Goal: Task Accomplishment & Management: Complete application form

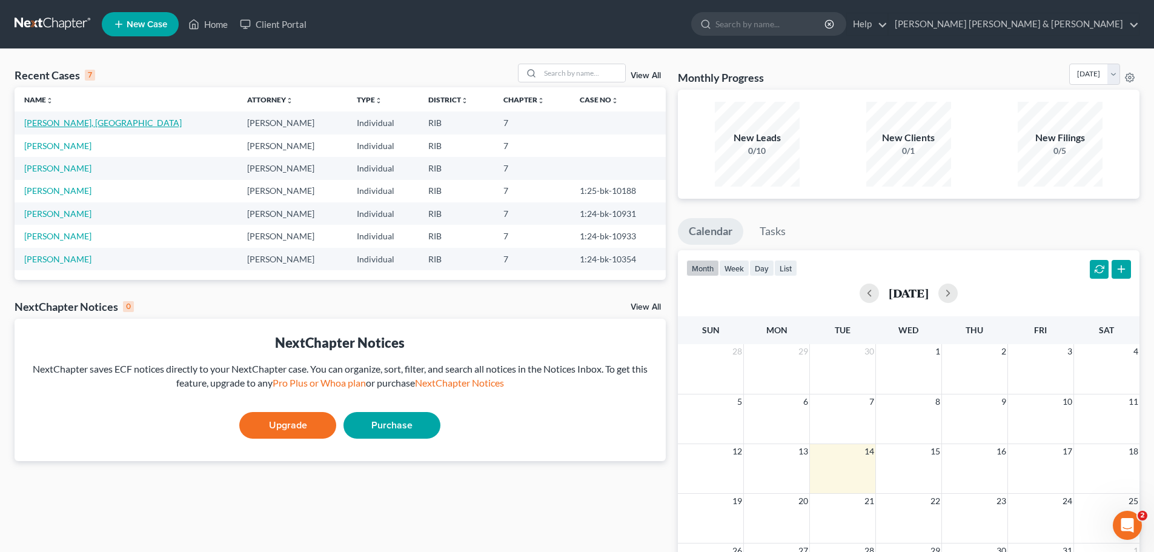
click at [72, 121] on link "[PERSON_NAME], [GEOGRAPHIC_DATA]" at bounding box center [102, 122] width 157 height 10
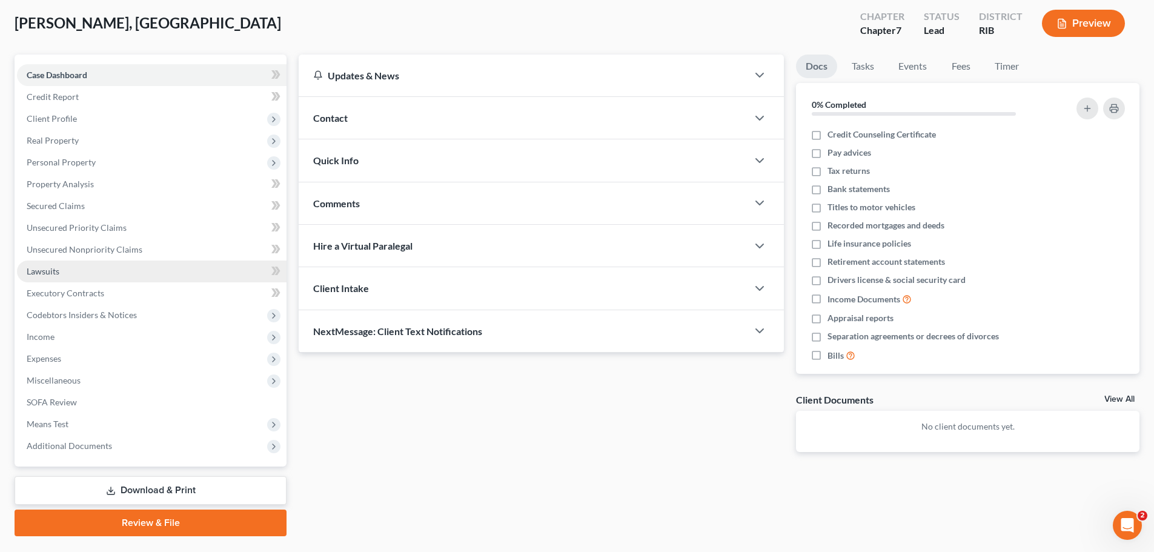
scroll to position [92, 0]
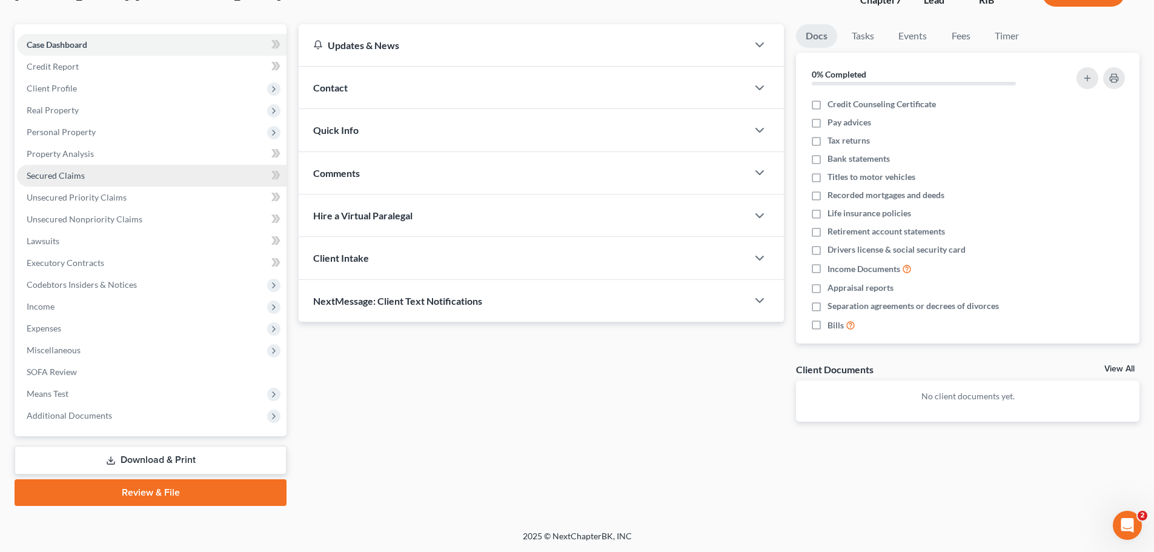
click at [73, 172] on span "Secured Claims" at bounding box center [56, 175] width 58 height 10
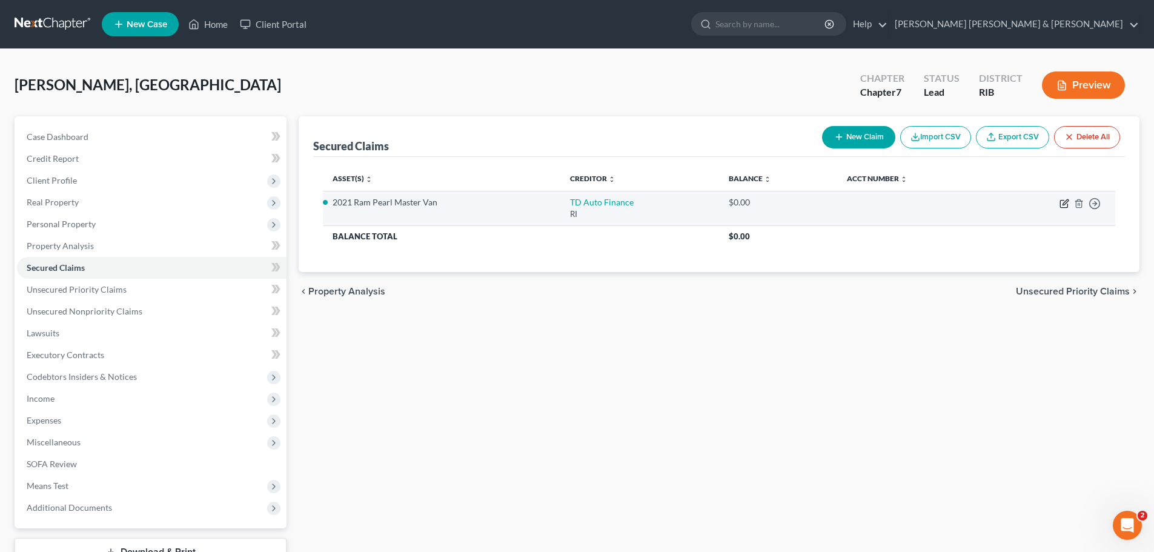
click at [1063, 202] on icon "button" at bounding box center [1064, 204] width 10 height 10
select select "41"
select select "0"
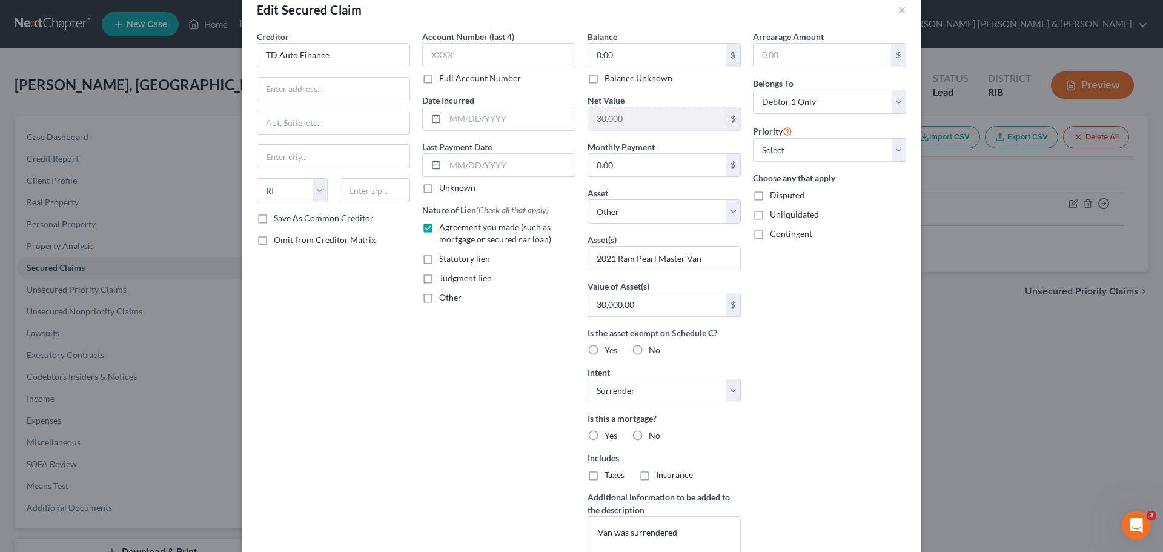
scroll to position [130, 0]
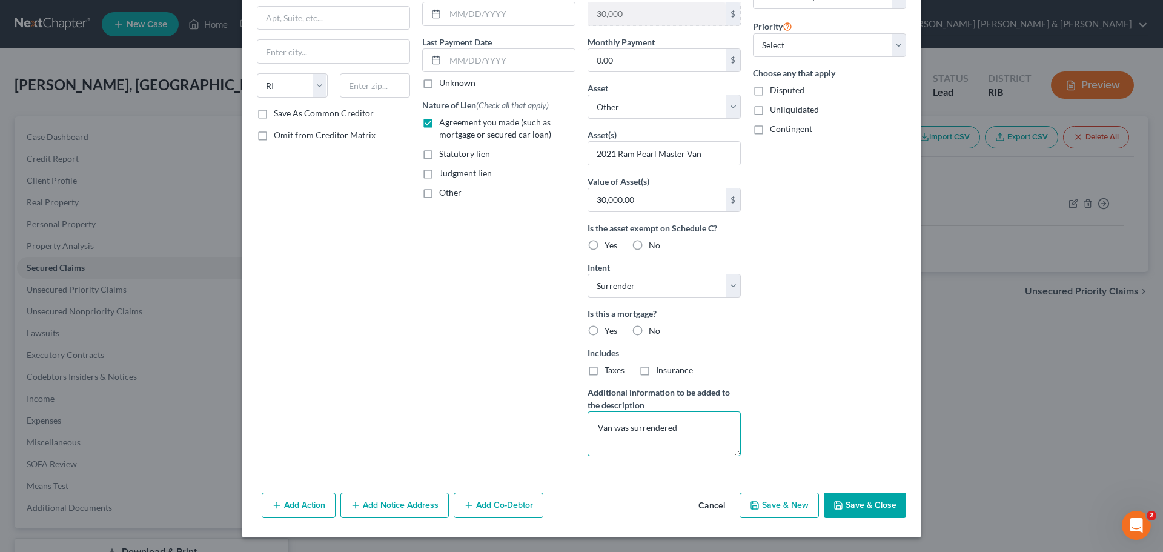
drag, startPoint x: 679, startPoint y: 430, endPoint x: 577, endPoint y: 415, distance: 103.5
click at [581, 415] on div "Balance 0.00 $ Balance Unknown Balance Undetermined 0.00 $ Balance Unknown Net …" at bounding box center [663, 196] width 165 height 540
drag, startPoint x: 649, startPoint y: 285, endPoint x: 583, endPoint y: 280, distance: 66.2
click at [587, 280] on select "Select Surrender Redeem Reaffirm Avoid Other" at bounding box center [663, 286] width 153 height 24
select select
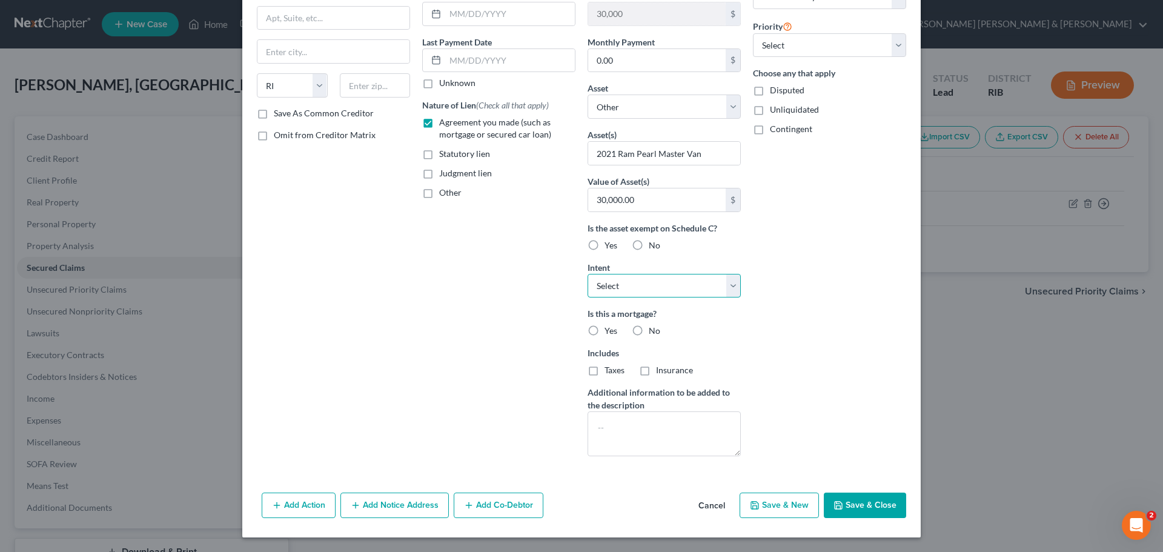
click at [587, 274] on select "Select Surrender Redeem Reaffirm Avoid Other" at bounding box center [663, 286] width 153 height 24
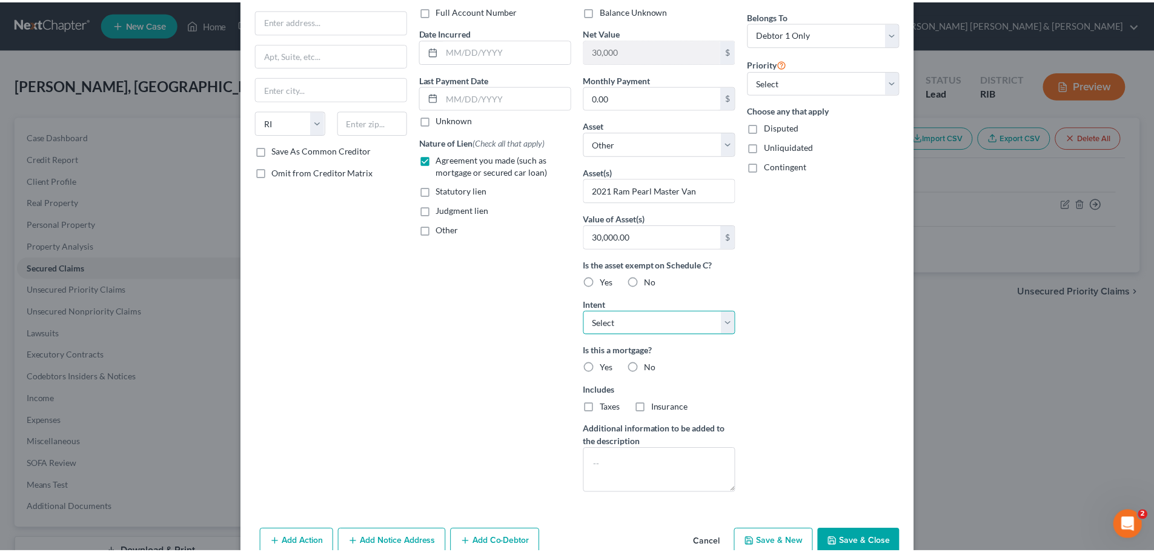
scroll to position [0, 0]
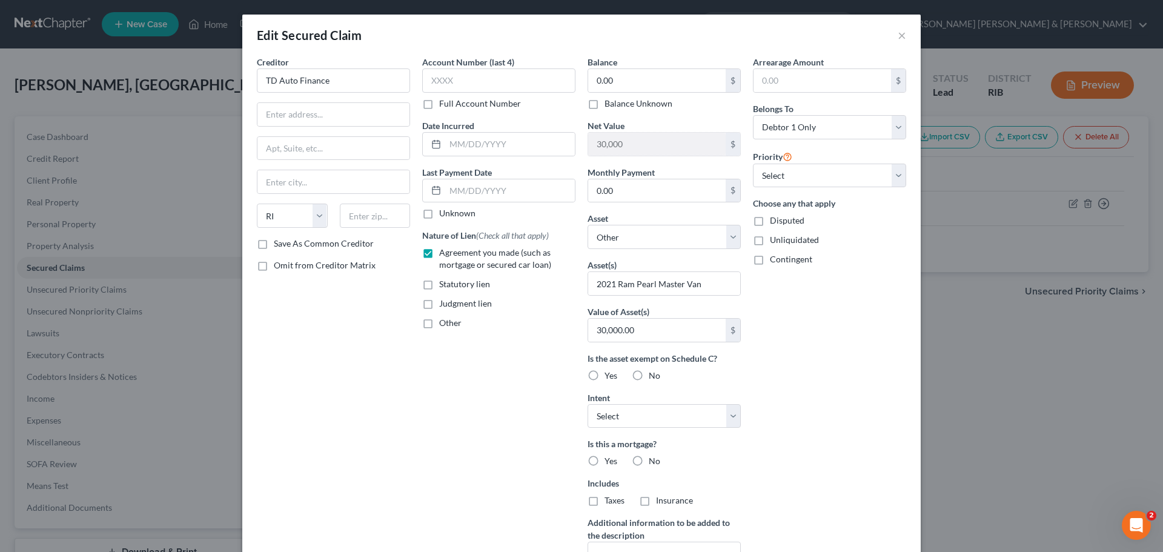
click at [890, 36] on div "Edit Secured Claim ×" at bounding box center [581, 35] width 678 height 41
click at [899, 35] on button "×" at bounding box center [901, 35] width 8 height 15
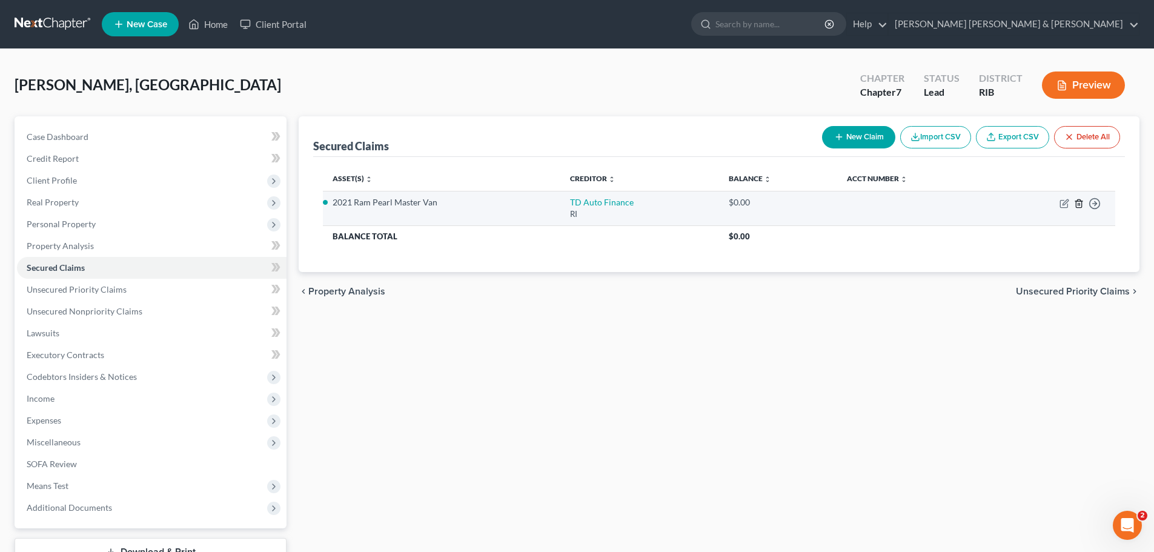
click at [1079, 199] on icon "button" at bounding box center [1077, 203] width 5 height 8
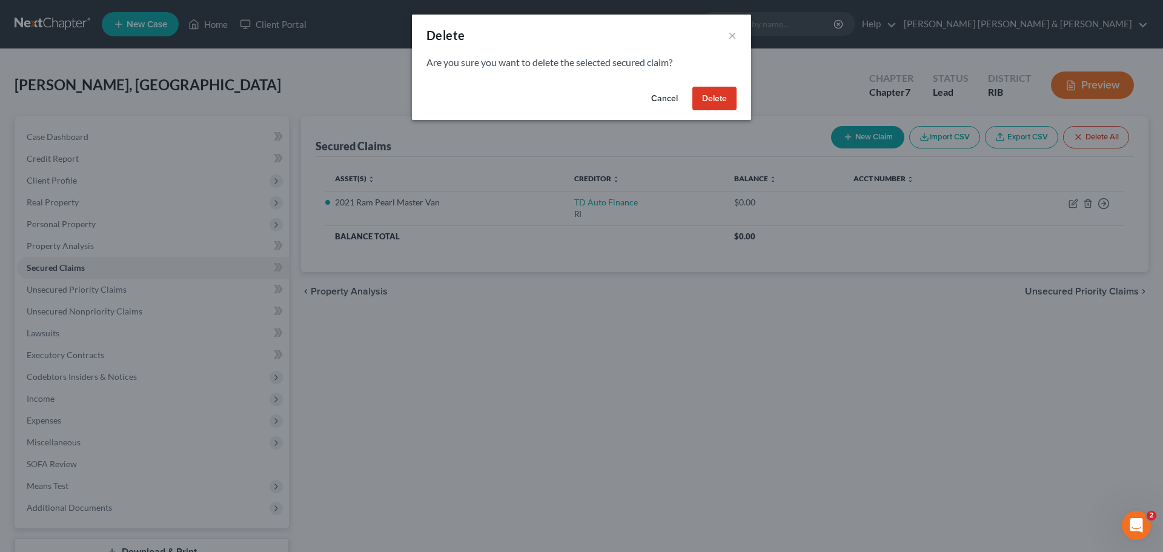
click at [715, 97] on button "Delete" at bounding box center [714, 99] width 44 height 24
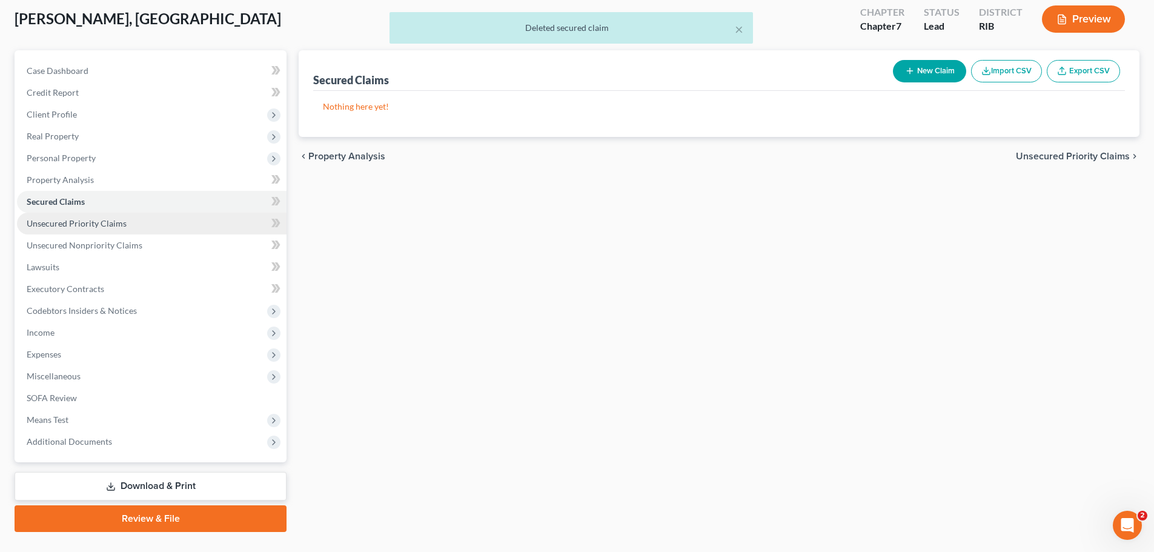
scroll to position [92, 0]
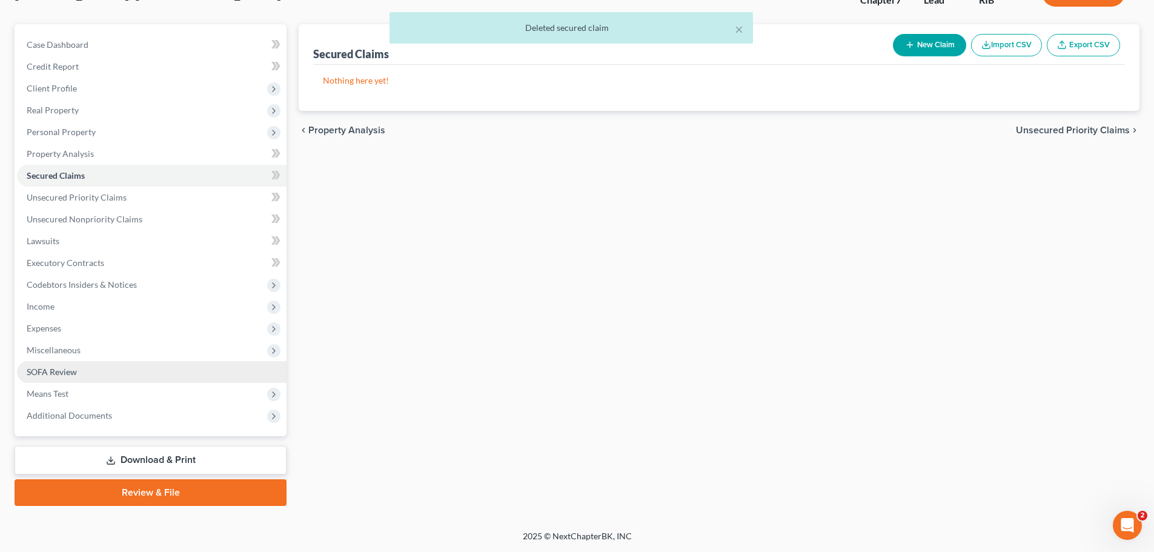
click at [84, 367] on link "SOFA Review" at bounding box center [151, 372] width 269 height 22
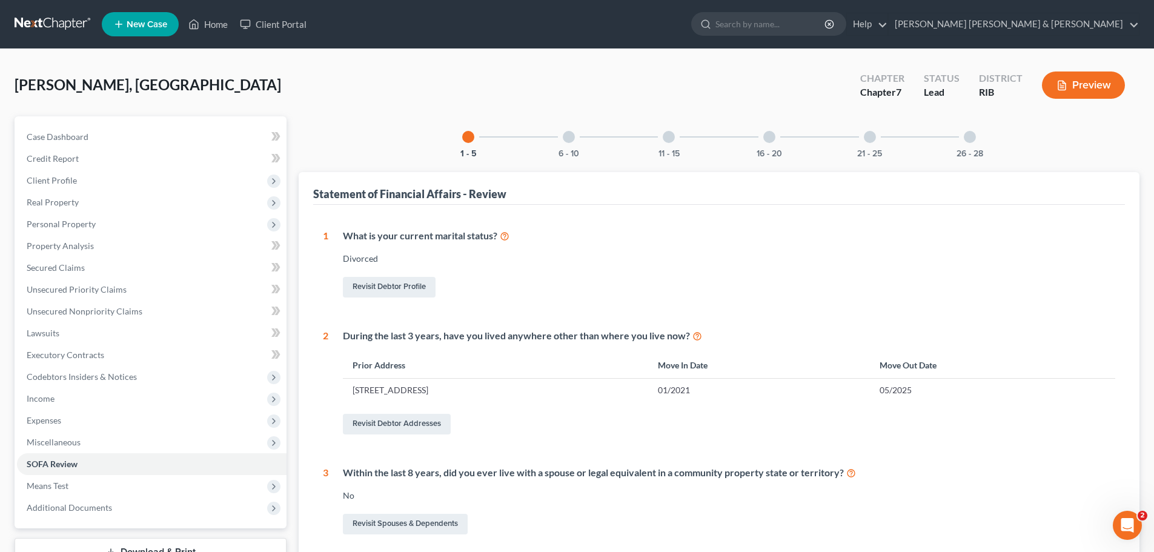
click at [567, 137] on div at bounding box center [569, 137] width 12 height 12
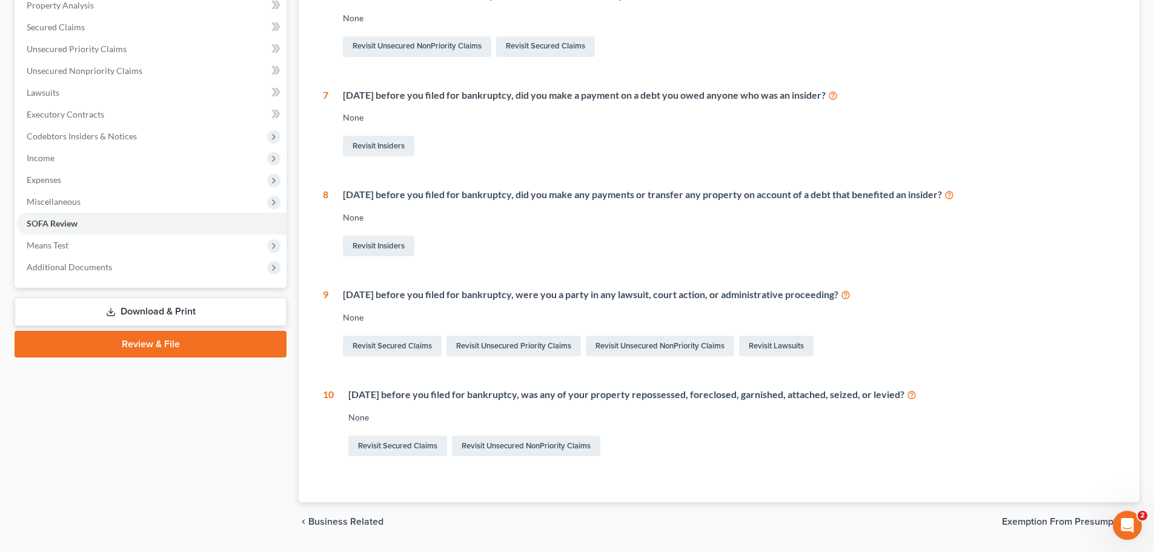
scroll to position [276, 0]
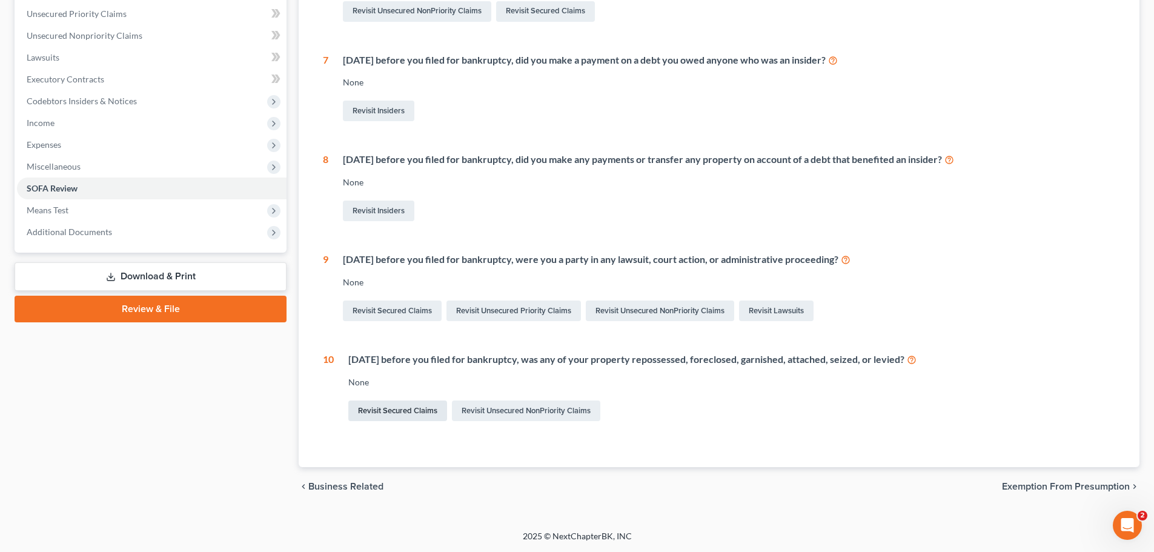
click at [392, 405] on link "Revisit Secured Claims" at bounding box center [397, 410] width 99 height 21
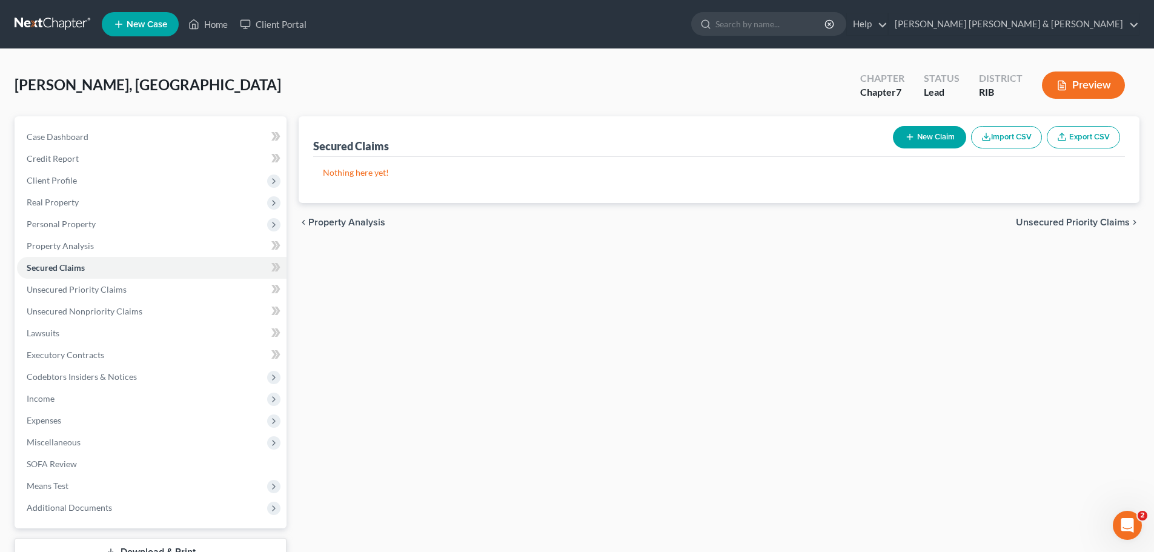
click at [940, 133] on button "New Claim" at bounding box center [929, 137] width 73 height 22
select select "0"
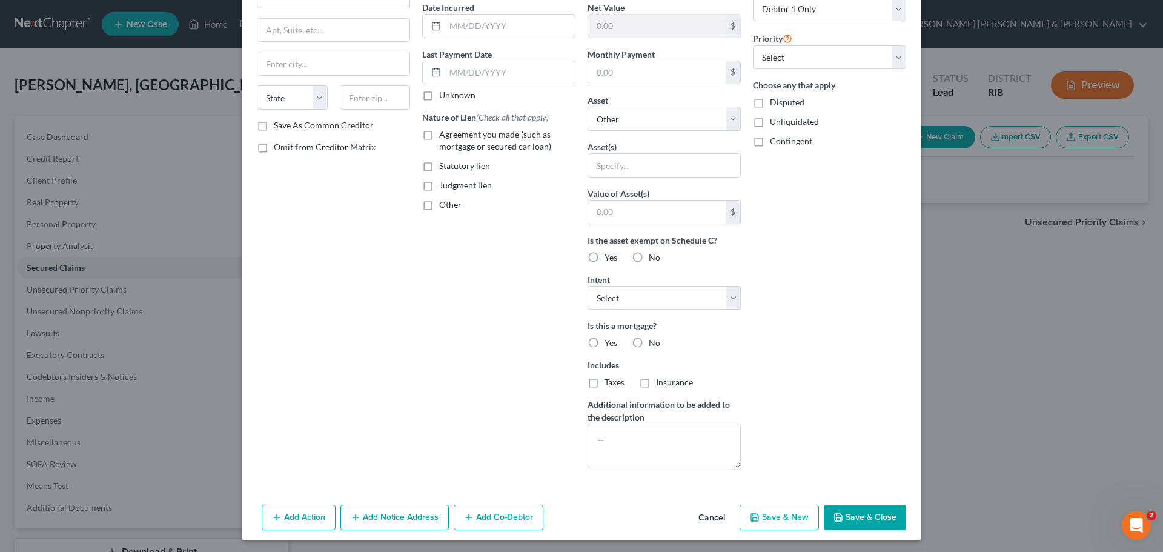
scroll to position [121, 0]
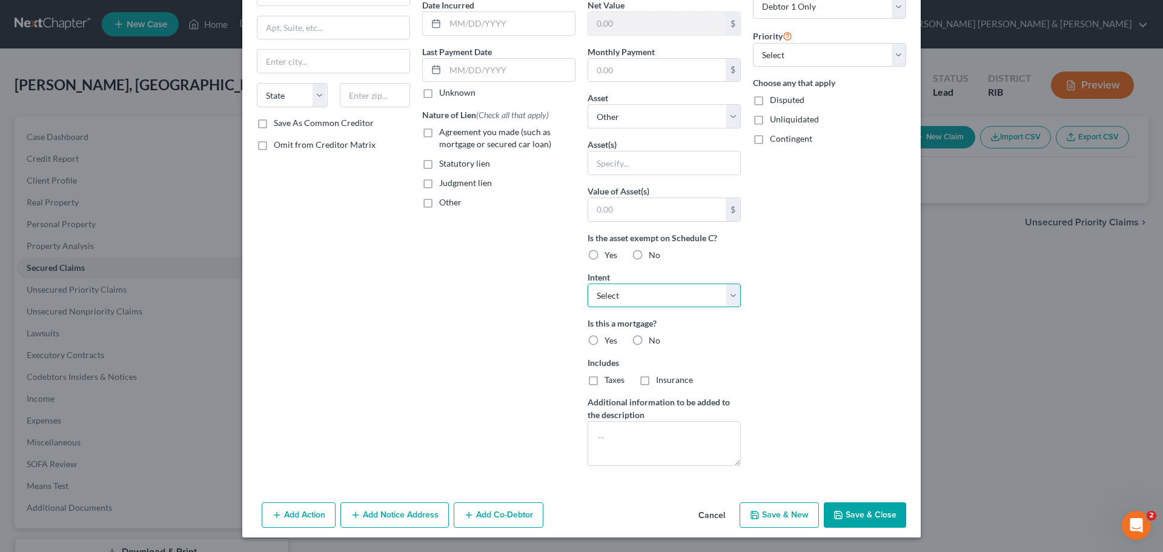
click at [730, 294] on select "Select Surrender Redeem Reaffirm Avoid Other" at bounding box center [663, 295] width 153 height 24
click at [858, 298] on div "Arrearage Amount $ Belongs To * Select Debtor 1 Only Debtor 2 Only Debtor 1 And…" at bounding box center [829, 205] width 165 height 540
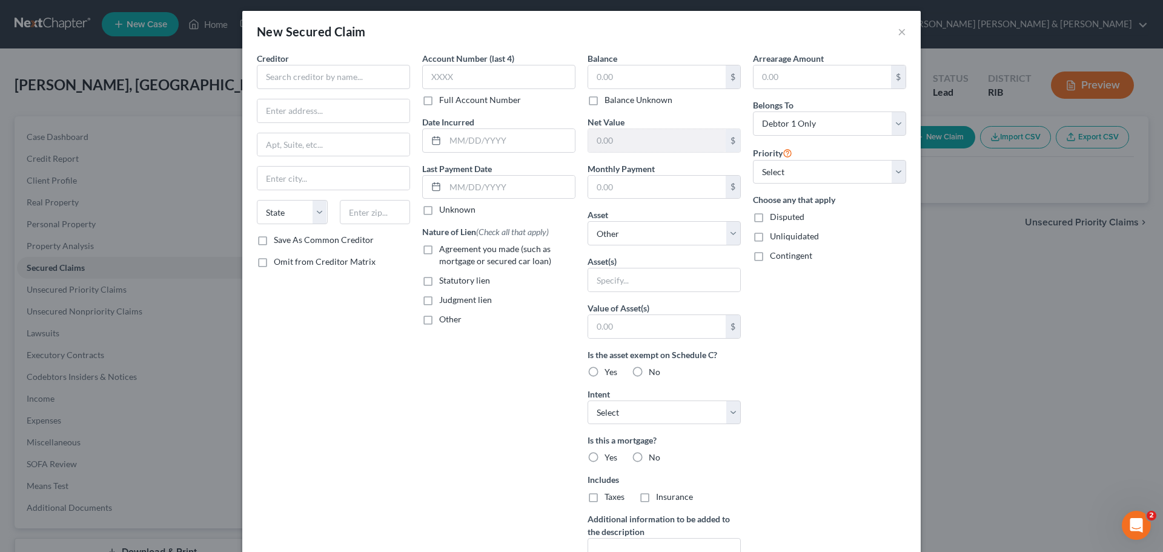
scroll to position [0, 0]
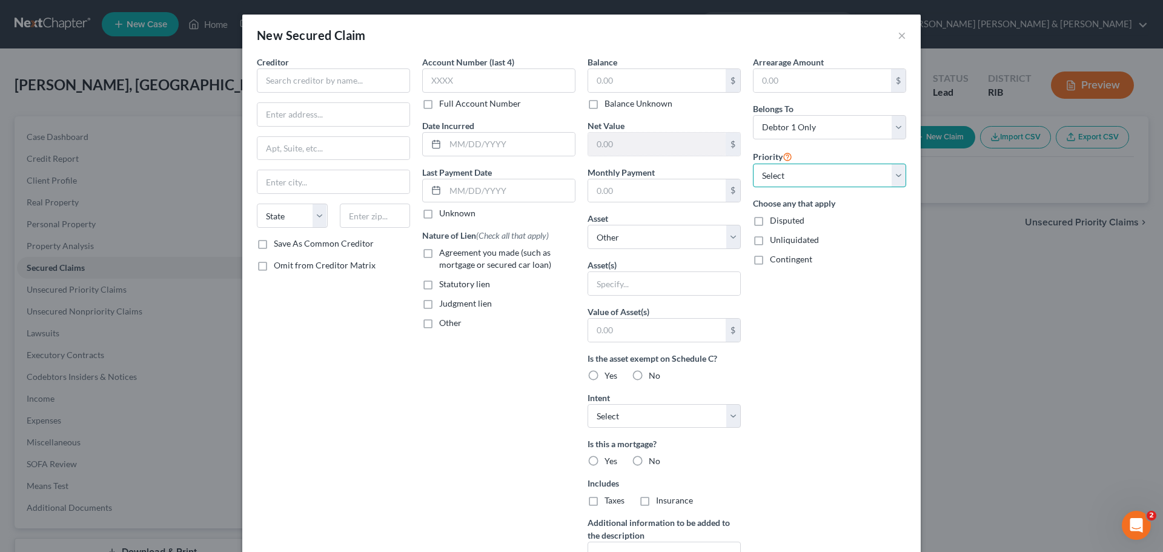
click at [896, 164] on select "Select 1st 2nd 3rd 4th 5th 6th 7th 8th 9th 10th 11th 12th 13th 14th 15th 16th 1…" at bounding box center [829, 176] width 153 height 24
click at [894, 146] on div "Arrearage Amount $ Belongs To * Select Debtor 1 Only Debtor 2 Only Debtor 1 And…" at bounding box center [829, 326] width 165 height 540
click at [725, 239] on select "Select Other Multiple Assets Household Goods - furniture - $500.0 [STREET_ADDRE…" at bounding box center [663, 237] width 153 height 24
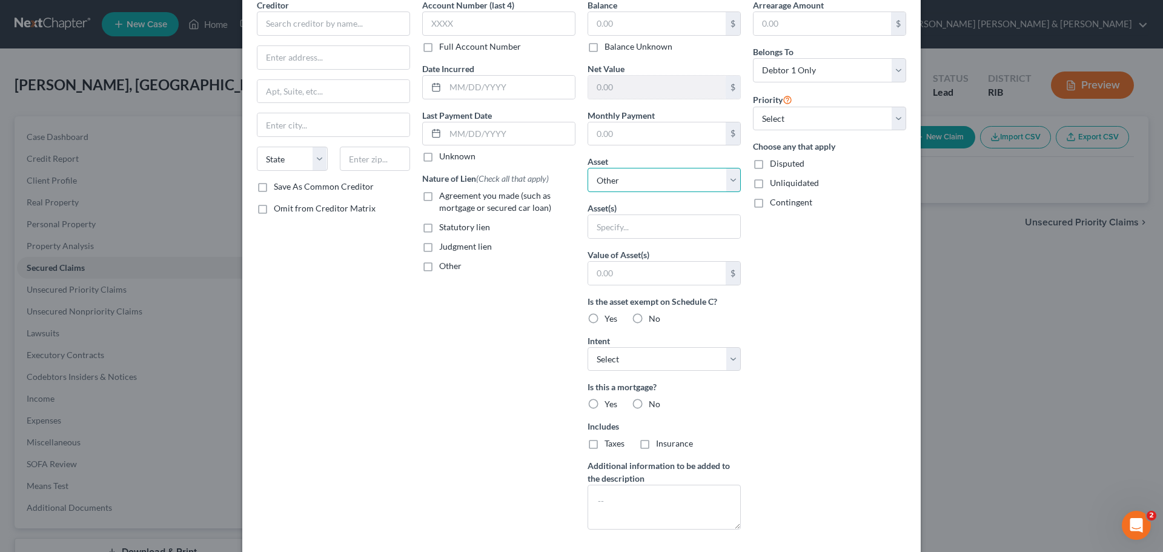
scroll to position [61, 0]
click at [730, 171] on select "Select Other Multiple Assets Household Goods - furniture - $500.0 [STREET_ADDRE…" at bounding box center [663, 176] width 153 height 24
click at [795, 329] on div "Arrearage Amount $ Belongs To * Select Debtor 1 Only Debtor 2 Only Debtor 1 And…" at bounding box center [829, 265] width 165 height 540
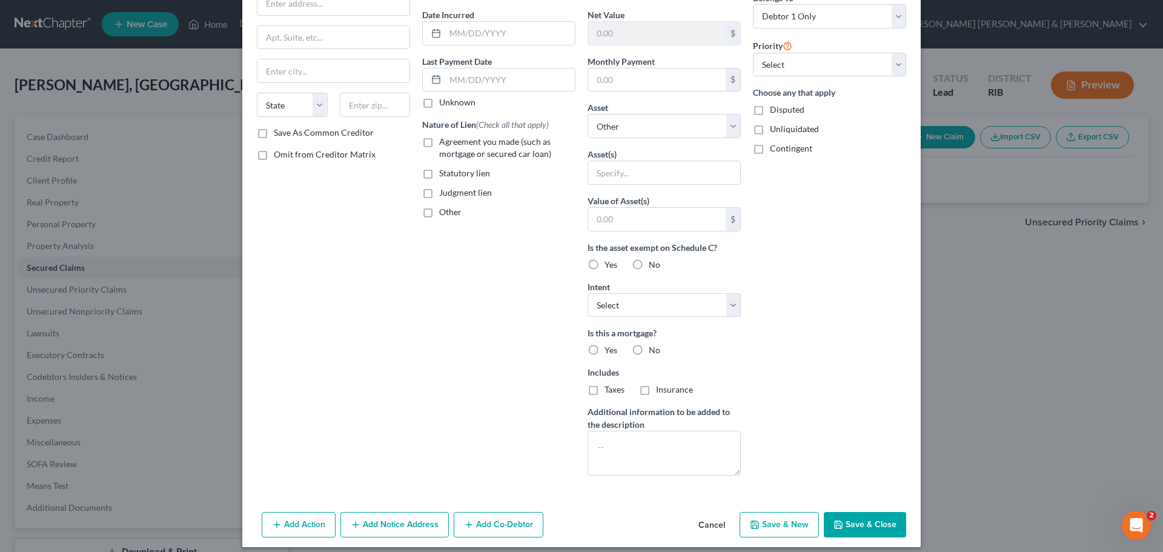
scroll to position [121, 0]
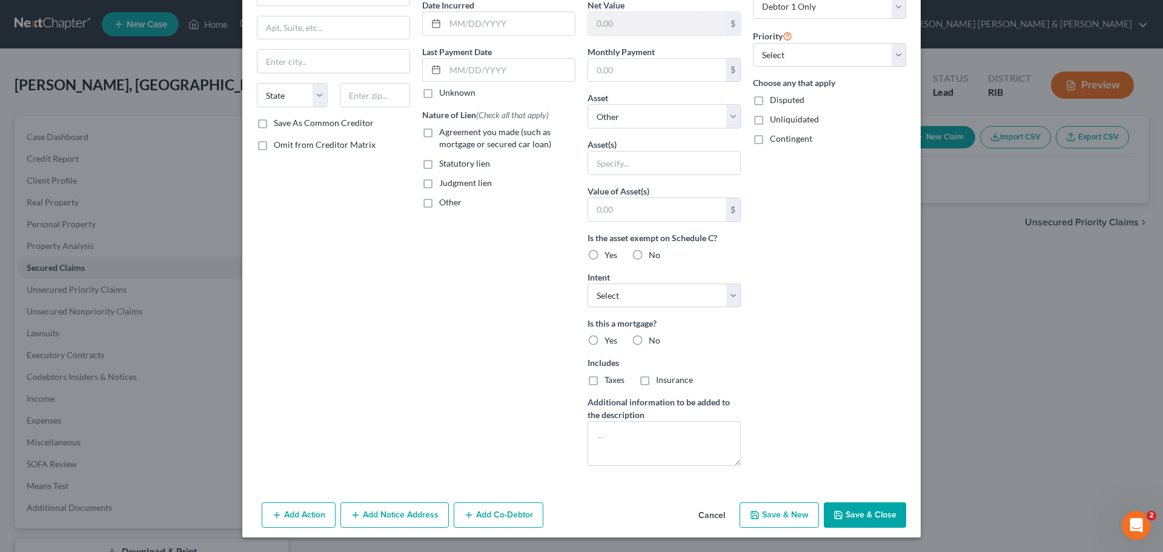
click at [1051, 320] on div "New Secured Claim × Creditor * State [US_STATE] AK AR AZ CA CO [GEOGRAPHIC_DATA…" at bounding box center [581, 276] width 1163 height 552
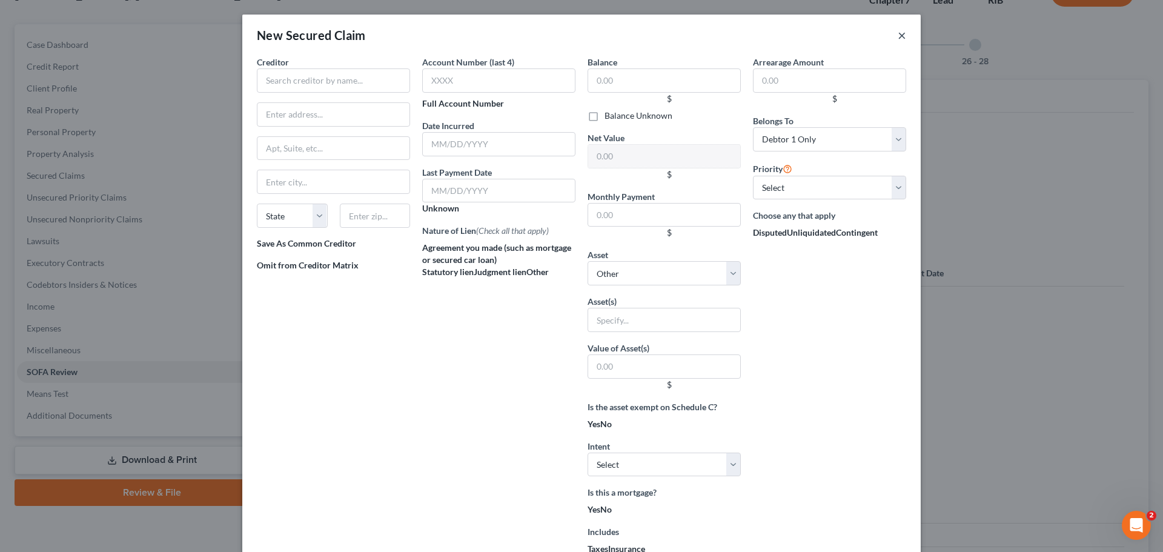
click at [898, 28] on button "×" at bounding box center [901, 35] width 8 height 15
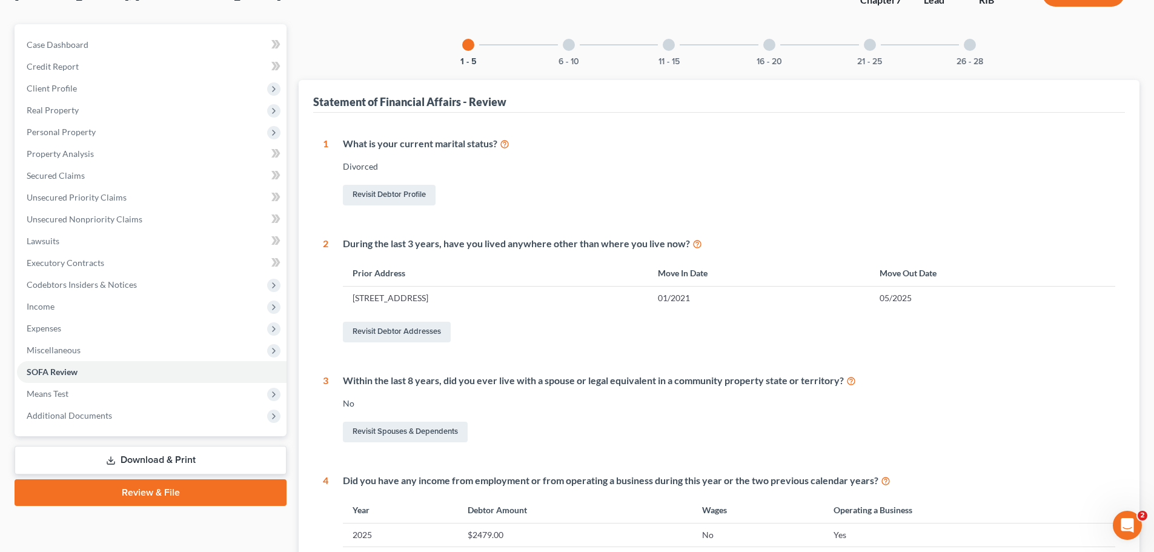
click at [900, 38] on div "1 - 5 6 - 10 11 - 15 16 - 20 21 - 25 26 - 28" at bounding box center [719, 44] width 543 height 41
click at [578, 46] on div "6 - 10" at bounding box center [568, 44] width 41 height 41
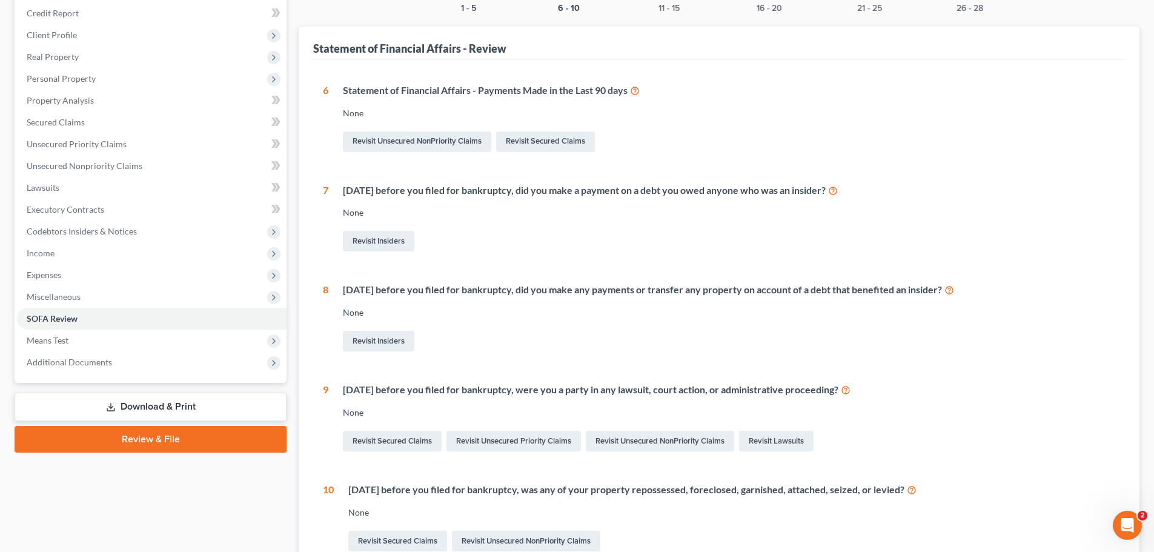
scroll to position [276, 0]
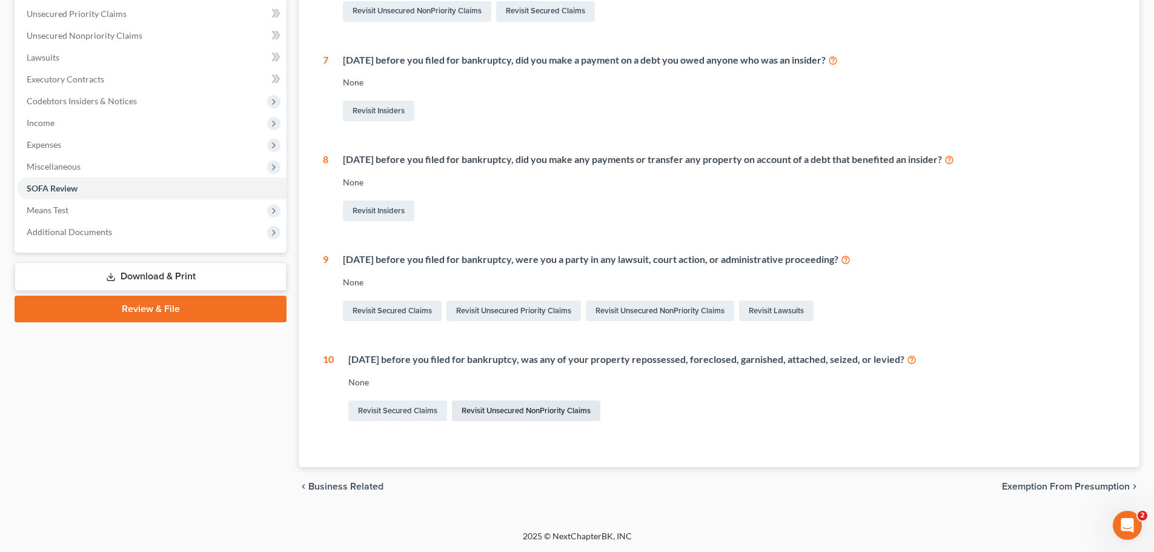
click at [538, 408] on link "Revisit Unsecured NonPriority Claims" at bounding box center [526, 410] width 148 height 21
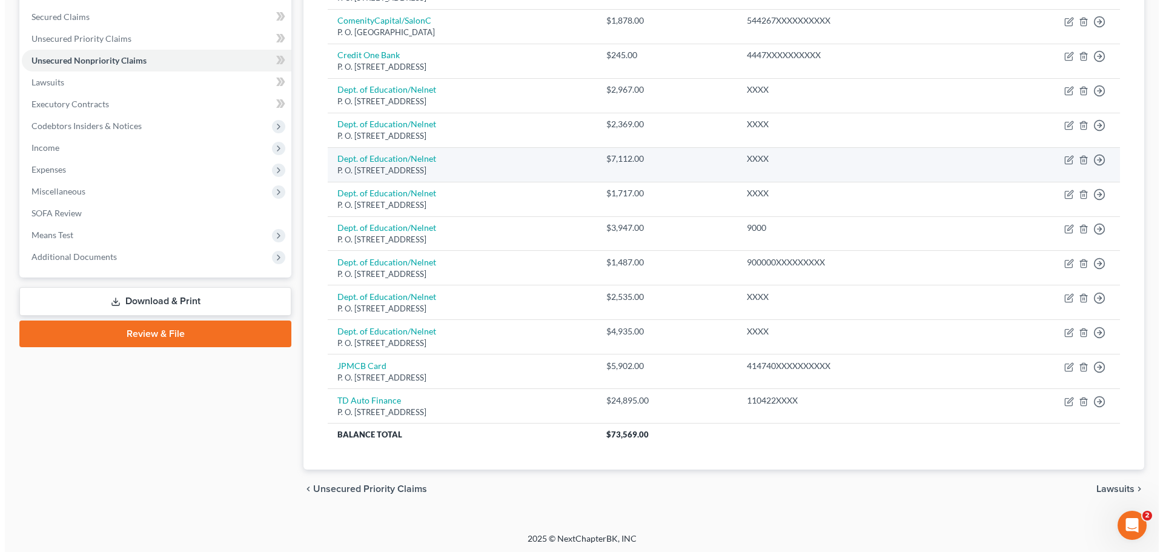
scroll to position [253, 0]
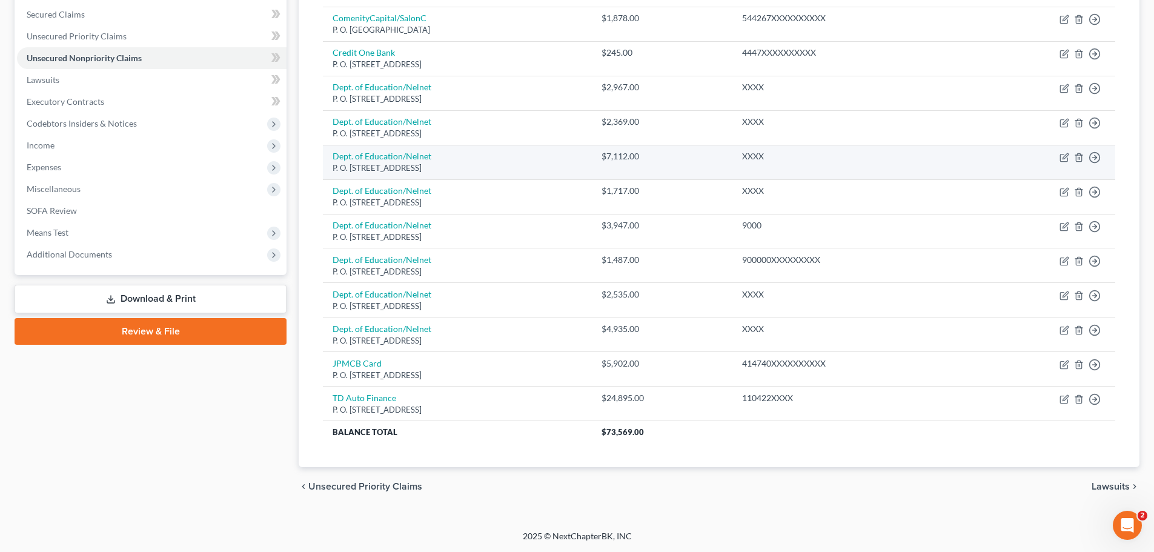
click at [564, 400] on td "TD Auto Finance P. O. [STREET_ADDRESS]" at bounding box center [457, 403] width 268 height 35
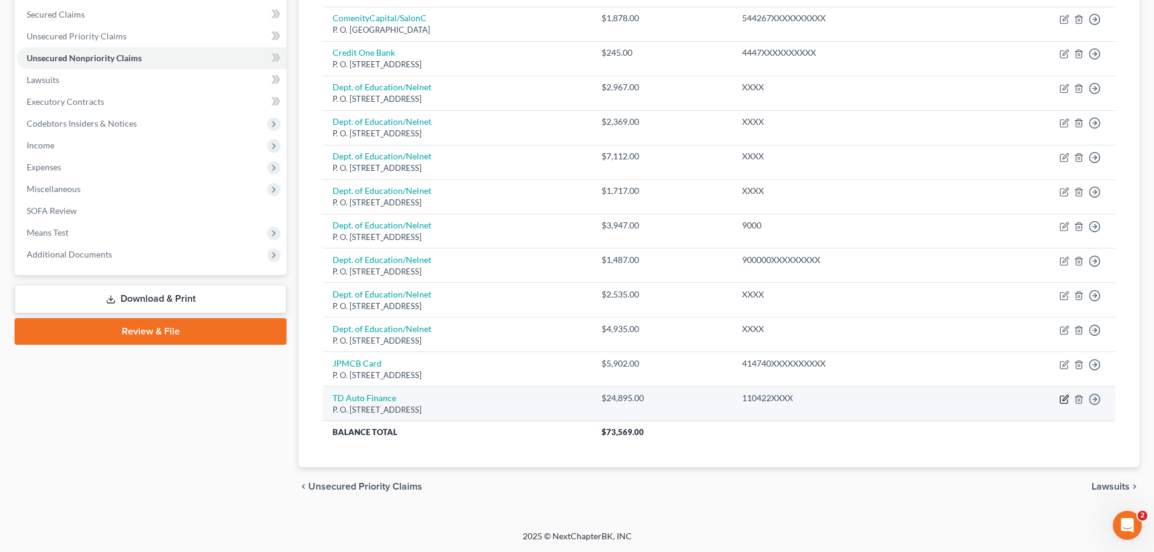
click at [1062, 400] on icon "button" at bounding box center [1064, 397] width 5 height 5
select select "39"
select select "10"
select select "0"
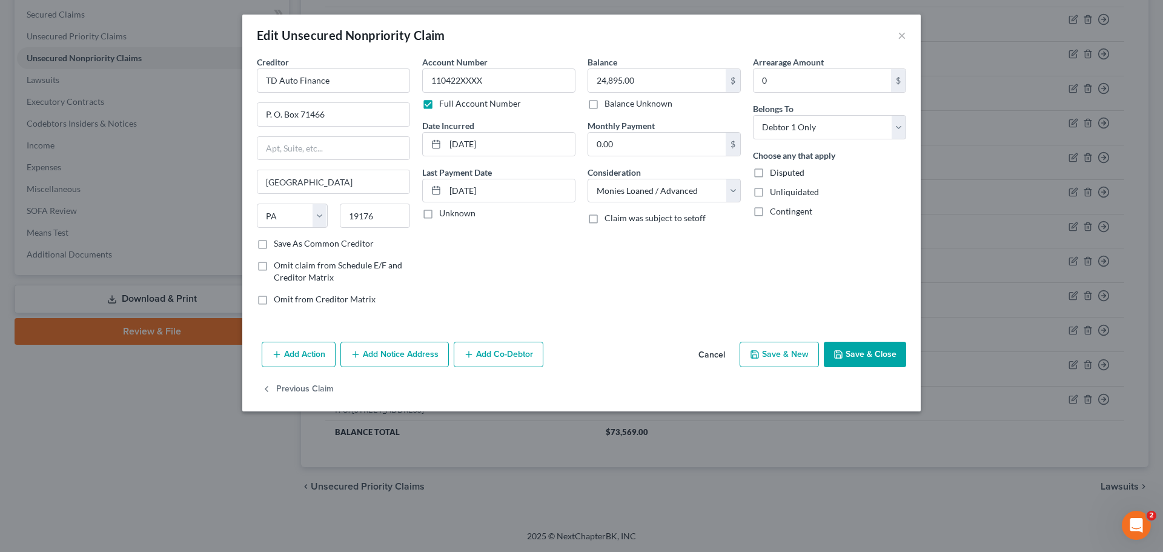
click at [315, 351] on button "Add Action" at bounding box center [299, 354] width 74 height 25
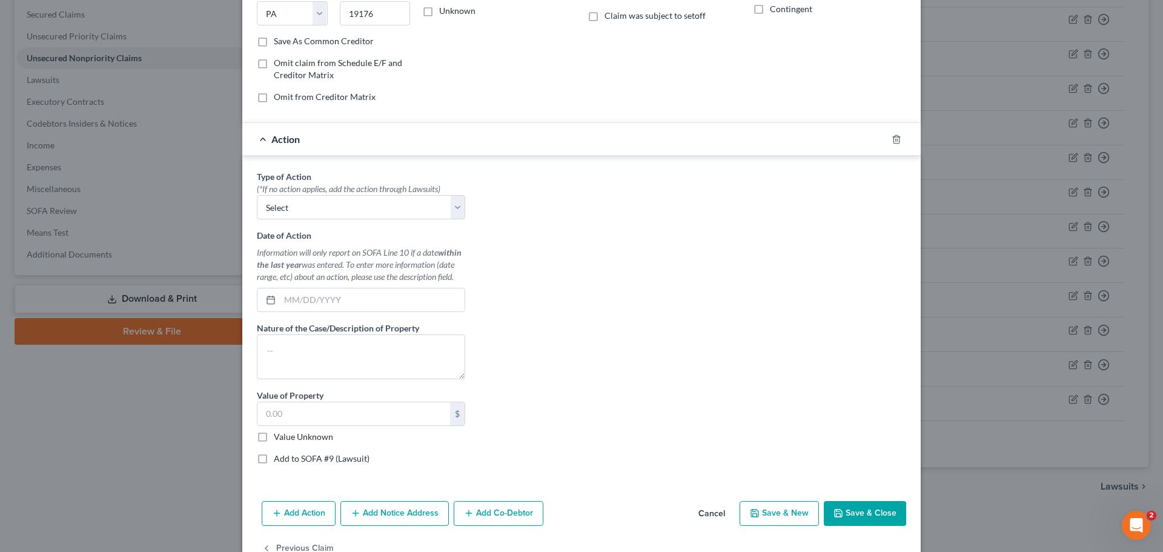
scroll to position [236, 0]
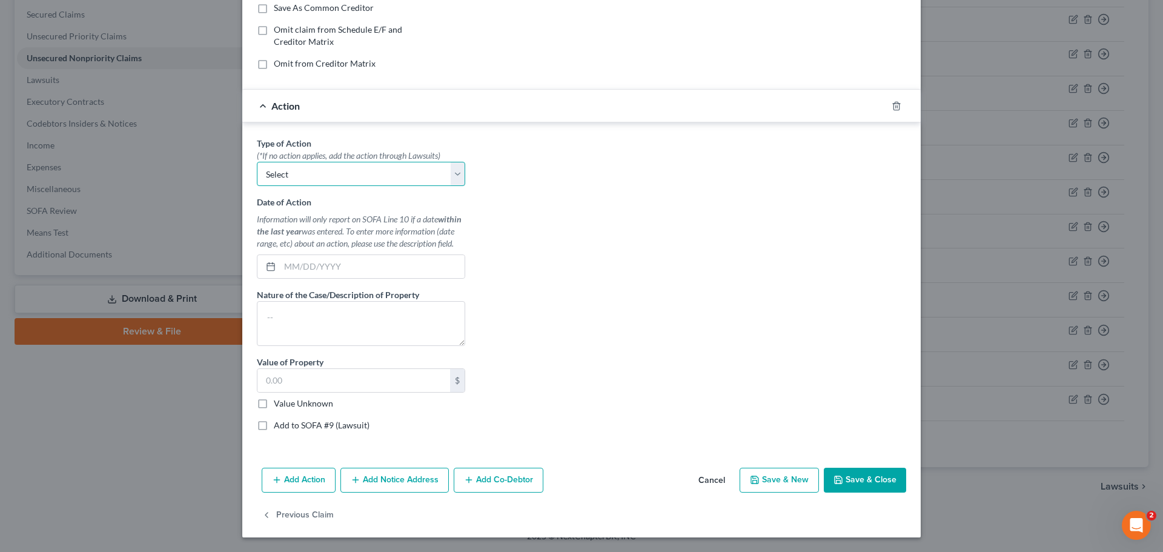
click at [454, 176] on select "Select Repossession Garnishment Foreclosure Personal Injury Attached, Seized, O…" at bounding box center [361, 174] width 208 height 24
click at [314, 317] on textarea at bounding box center [361, 323] width 208 height 45
type textarea "Surrendered"
click at [323, 389] on input "text" at bounding box center [353, 380] width 193 height 23
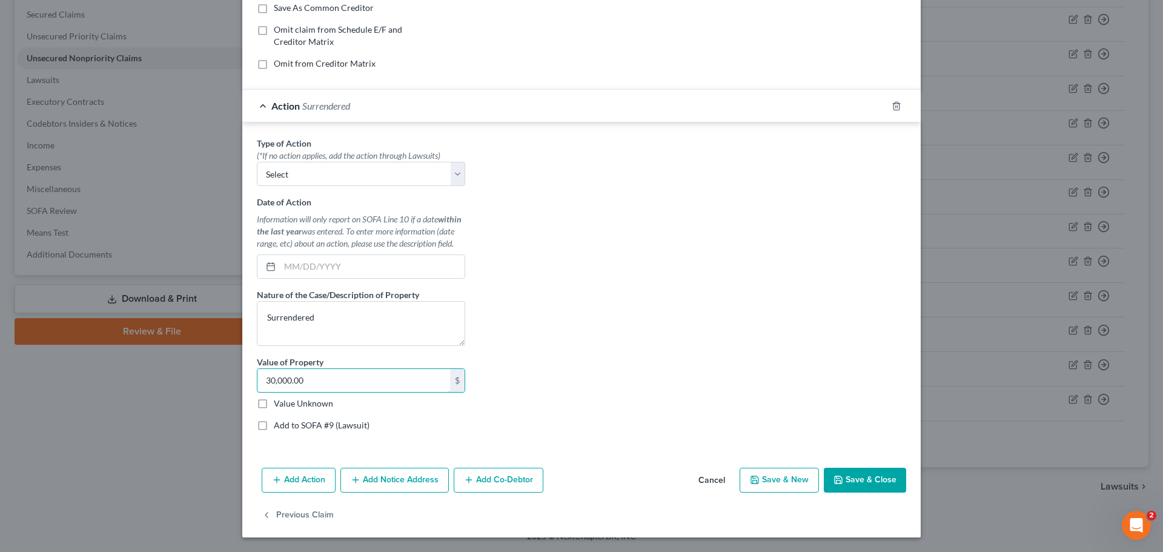
type input "30,000.00"
click at [765, 382] on div "Type of Action * (*If no action applies, add the action through Lawsuits) Selec…" at bounding box center [581, 288] width 661 height 303
click at [292, 433] on div "Type of Action * (*If no action applies, add the action through Lawsuits) Selec…" at bounding box center [361, 288] width 220 height 303
click at [251, 423] on div "Type of Action * (*If no action applies, add the action through Lawsuits) Selec…" at bounding box center [361, 288] width 220 height 303
drag, startPoint x: 255, startPoint y: 426, endPoint x: 322, endPoint y: 428, distance: 66.6
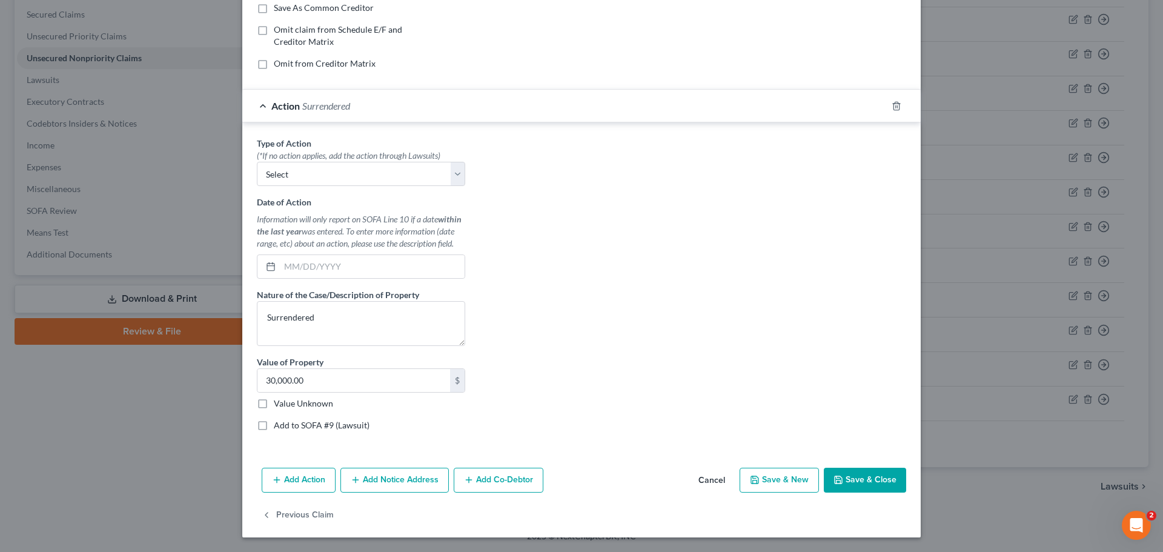
click at [274, 426] on label "Add to SOFA #9 (Lawsuit)" at bounding box center [322, 425] width 96 height 12
click at [279, 426] on input "Add to SOFA #9 (Lawsuit)" at bounding box center [283, 423] width 8 height 8
checkbox input "true"
select select "0"
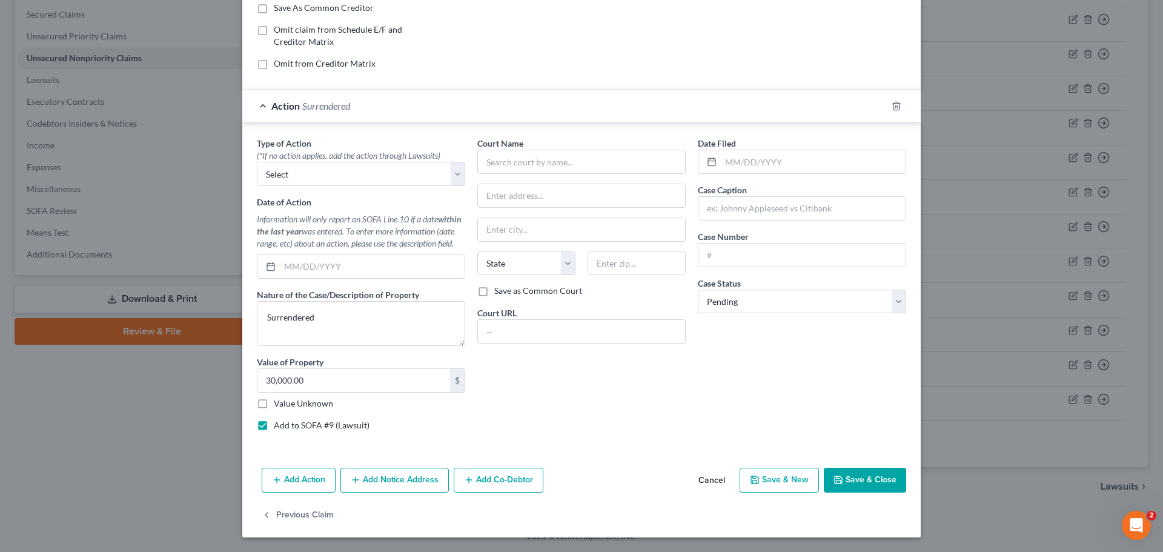
click at [274, 426] on label "Add to SOFA #9 (Lawsuit)" at bounding box center [322, 425] width 96 height 12
click at [279, 426] on input "Add to SOFA #9 (Lawsuit)" at bounding box center [283, 423] width 8 height 8
checkbox input "false"
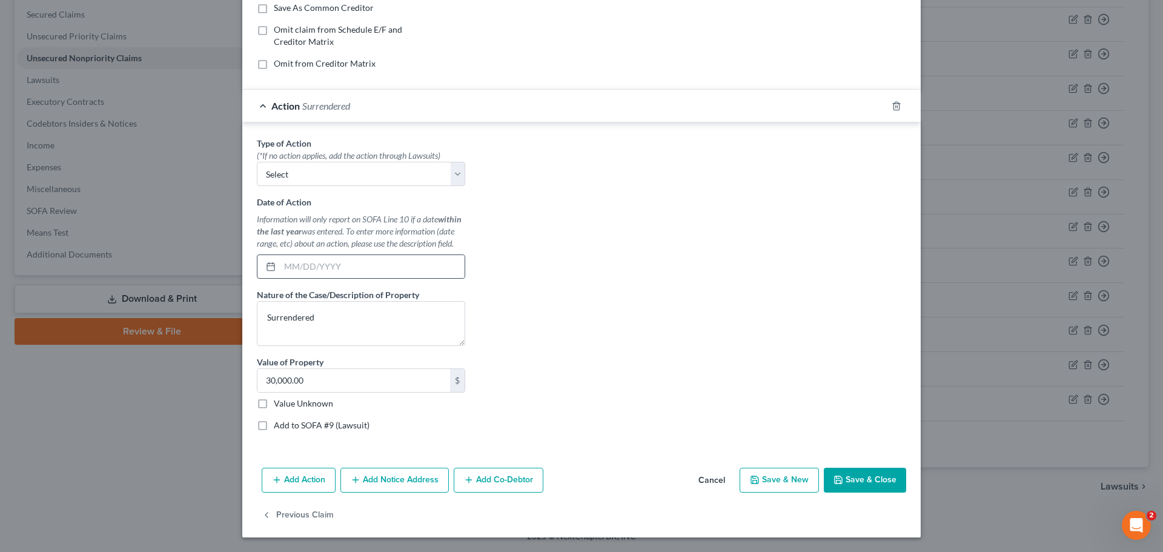
click at [274, 273] on div at bounding box center [268, 266] width 22 height 23
click at [280, 266] on input "text" at bounding box center [372, 266] width 185 height 23
type input "[DATE]"
drag, startPoint x: 649, startPoint y: 219, endPoint x: 656, endPoint y: 219, distance: 7.3
click at [651, 219] on div "Type of Action * (*If no action applies, add the action through Lawsuits) Selec…" at bounding box center [581, 288] width 661 height 303
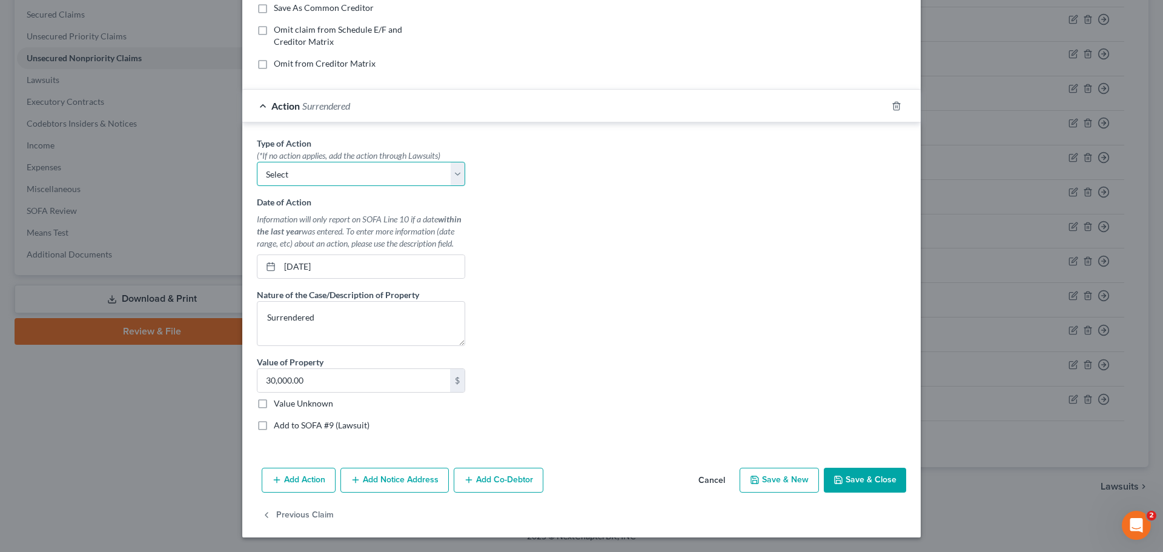
click at [452, 176] on select "Select Repossession Garnishment Foreclosure Personal Injury Attached, Seized, O…" at bounding box center [361, 174] width 208 height 24
click at [627, 250] on div "Type of Action * (*If no action applies, add the action through Lawsuits) Selec…" at bounding box center [581, 288] width 661 height 303
click at [859, 480] on button "Save & Close" at bounding box center [865, 480] width 82 height 25
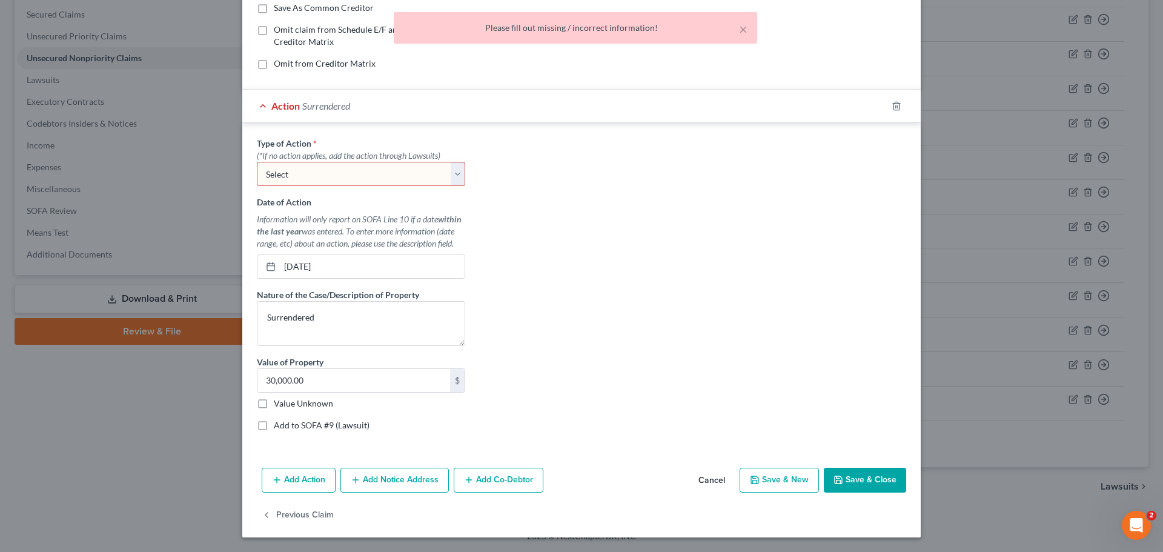
click at [779, 423] on div "Type of Action * (*If no action applies, add the action through Lawsuits) Selec…" at bounding box center [581, 288] width 661 height 303
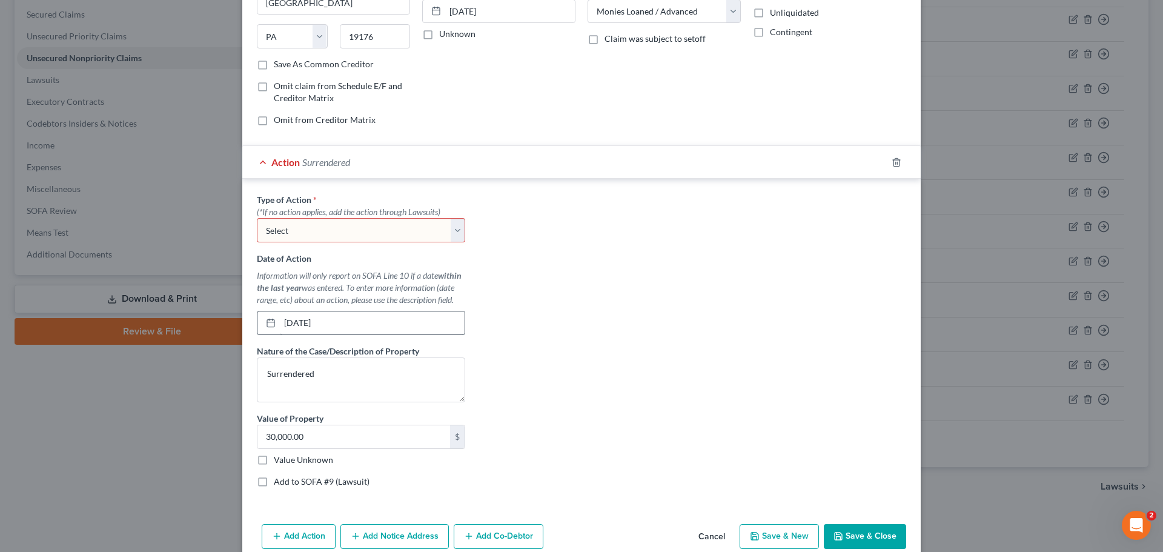
scroll to position [182, 0]
click at [317, 226] on select "Select Repossession Garnishment Foreclosure Personal Injury Attached, Seized, O…" at bounding box center [361, 228] width 208 height 24
click at [559, 227] on div "Type of Action * (*If no action applies, add the action through Lawsuits) Selec…" at bounding box center [581, 342] width 661 height 303
click at [257, 157] on div "Action Surrendered" at bounding box center [564, 160] width 644 height 32
click at [260, 164] on div "Action Surrendered" at bounding box center [564, 160] width 644 height 32
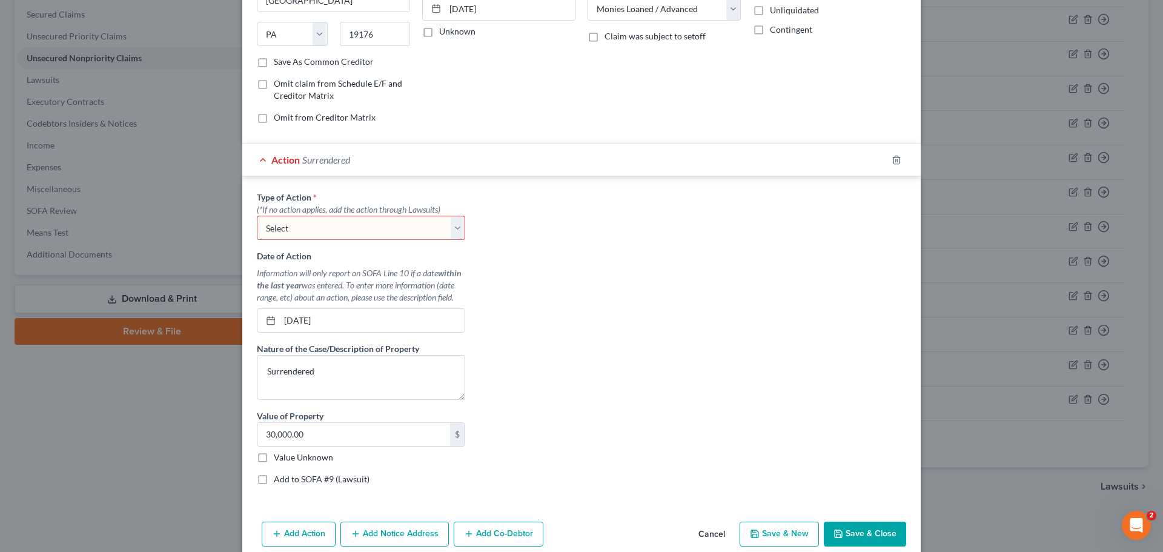
click at [454, 225] on select "Select Repossession Garnishment Foreclosure Personal Injury Attached, Seized, O…" at bounding box center [361, 228] width 208 height 24
select select "0"
click at [257, 216] on select "Select Repossession Garnishment Foreclosure Personal Injury Attached, Seized, O…" at bounding box center [361, 228] width 208 height 24
click at [755, 281] on div "Type of Action * (*If no action applies, add the action through Lawsuits) Selec…" at bounding box center [581, 342] width 661 height 303
click at [455, 228] on select "Select Repossession Garnishment Foreclosure Personal Injury Attached, Seized, O…" at bounding box center [361, 228] width 208 height 24
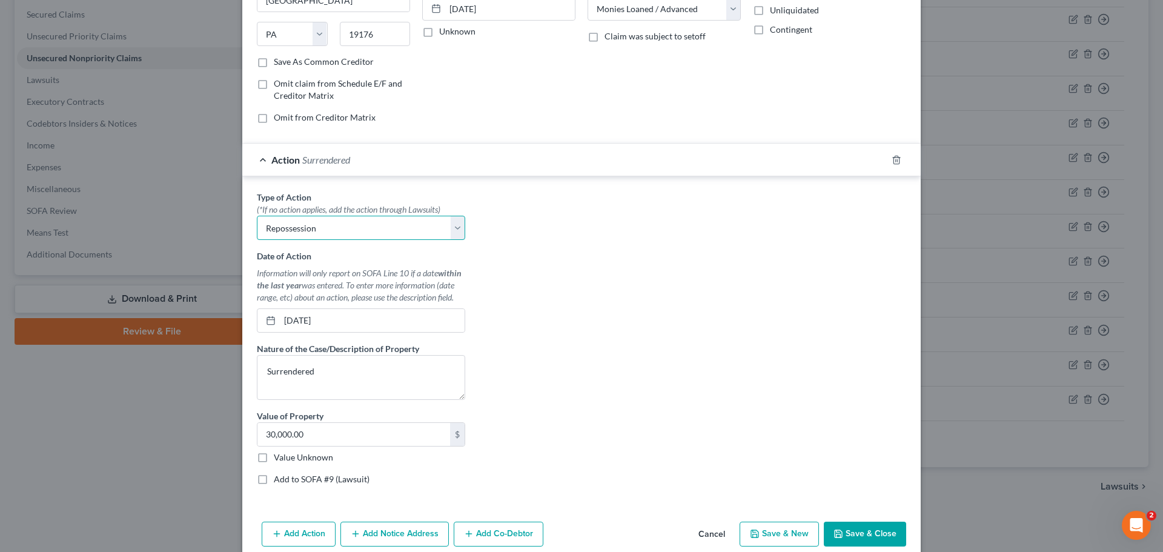
click at [334, 228] on select "Select Repossession Garnishment Foreclosure Personal Injury Attached, Seized, O…" at bounding box center [361, 228] width 208 height 24
click at [318, 223] on select "Select Repossession Garnishment Foreclosure Personal Injury Attached, Seized, O…" at bounding box center [361, 228] width 208 height 24
click at [729, 303] on div "Type of Action * (*If no action applies, add the action through Lawsuits) Selec…" at bounding box center [581, 342] width 661 height 303
click at [855, 517] on div "Add Action Add Notice Address Add Co-Debtor Cancel Save & New Save & Close" at bounding box center [581, 537] width 678 height 40
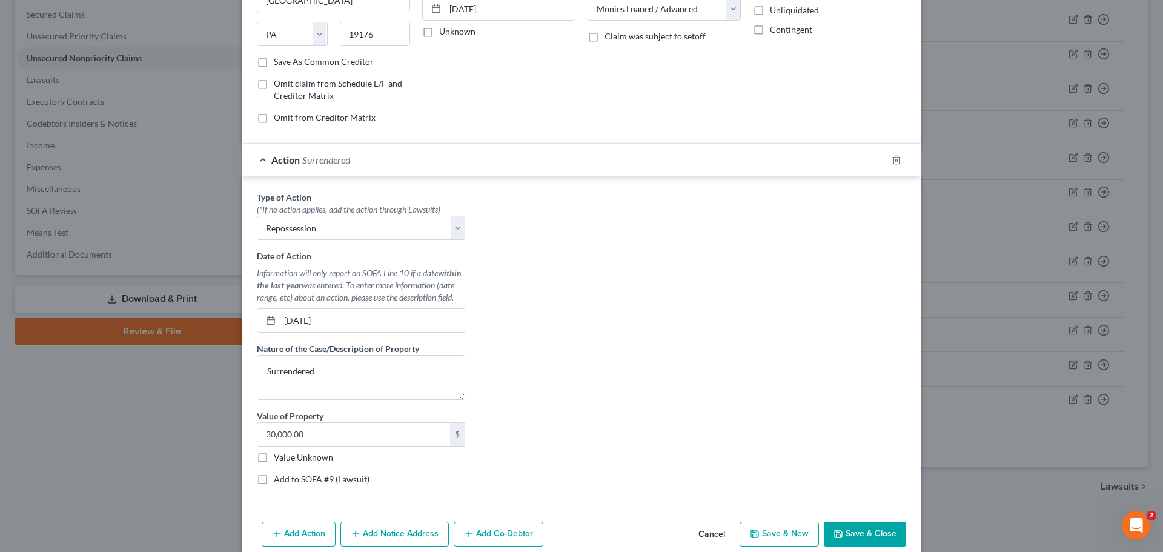
click at [873, 528] on button "Save & Close" at bounding box center [865, 533] width 82 height 25
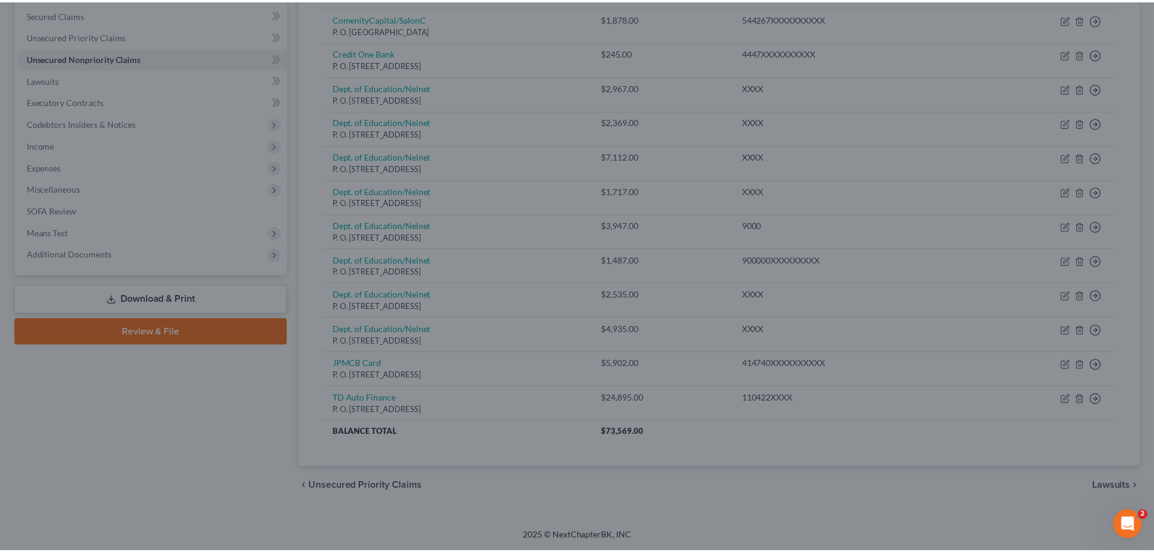
scroll to position [0, 0]
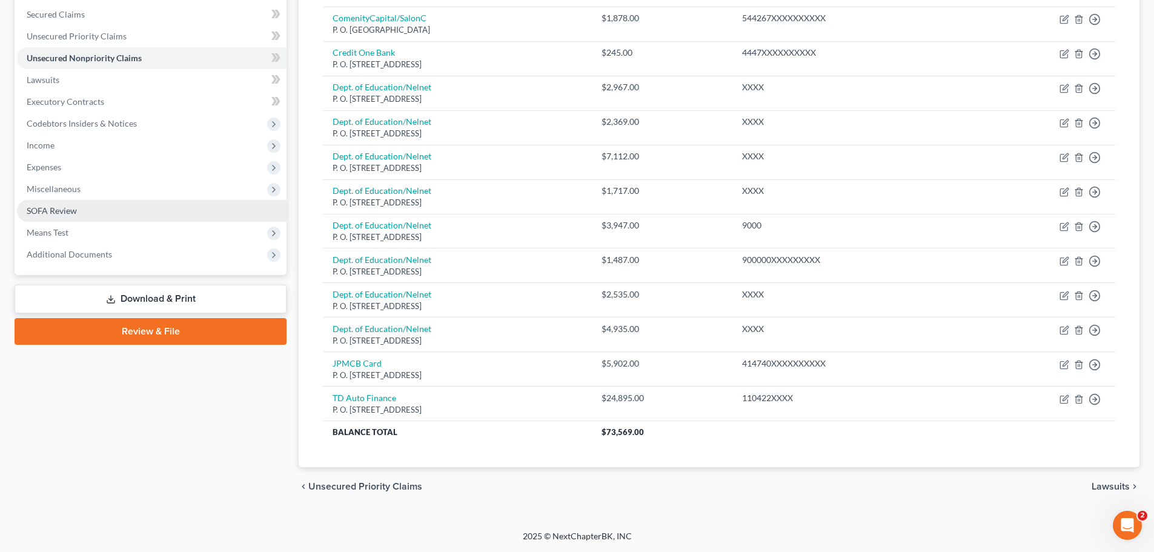
click at [59, 210] on span "SOFA Review" at bounding box center [52, 210] width 50 height 10
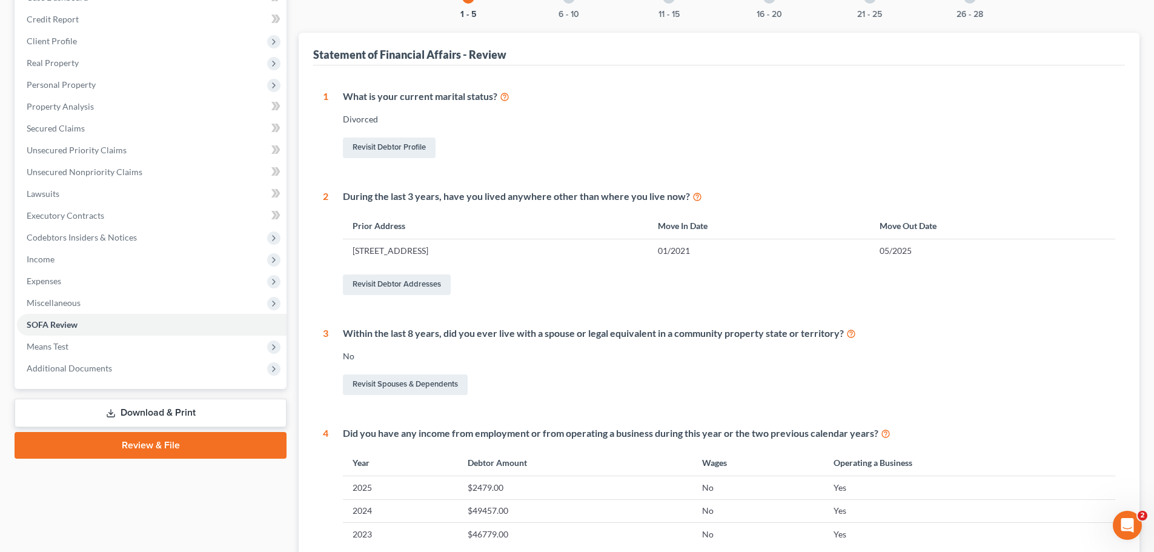
scroll to position [396, 0]
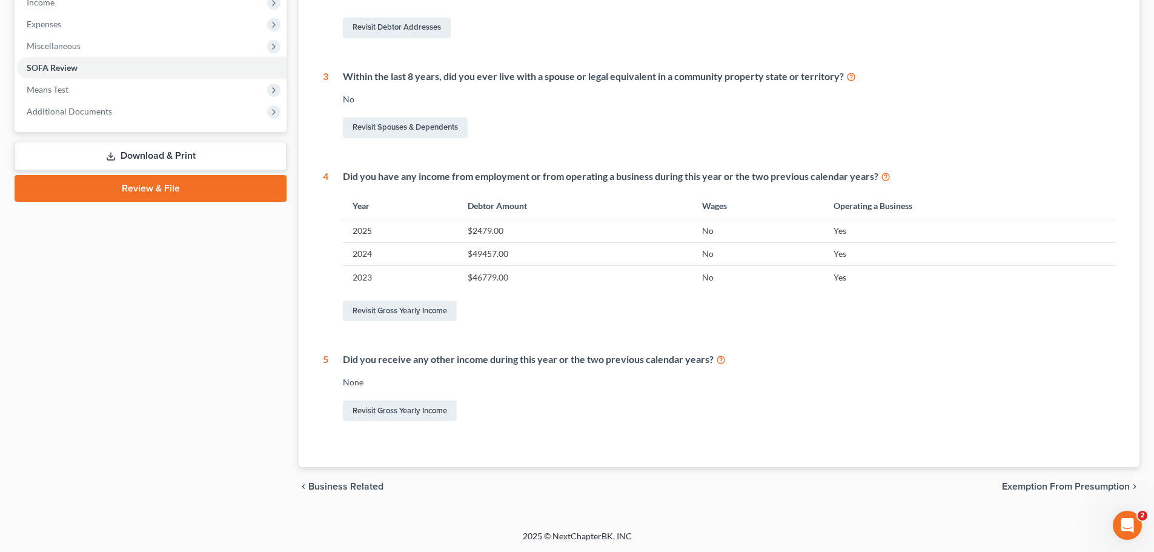
click at [659, 279] on td "$46779.00" at bounding box center [575, 277] width 234 height 23
click at [442, 314] on link "Revisit Gross Yearly Income" at bounding box center [400, 310] width 114 height 21
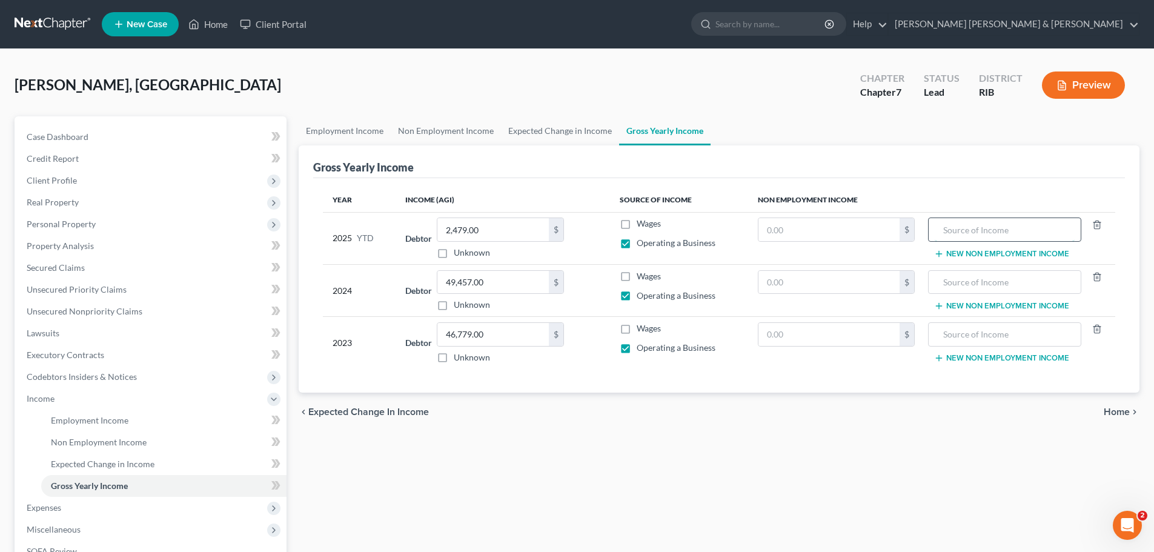
click at [1014, 227] on input "text" at bounding box center [1003, 229] width 139 height 23
click at [959, 253] on button "New Non Employment Income" at bounding box center [1001, 254] width 135 height 10
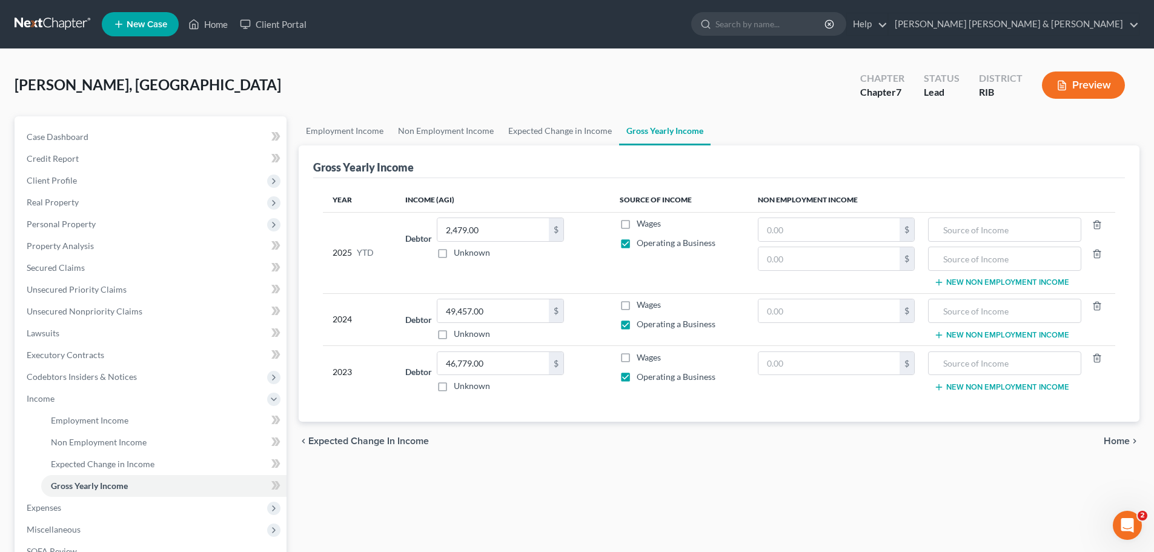
click at [636, 225] on label "Wages" at bounding box center [648, 223] width 24 height 12
click at [641, 225] on input "Wages" at bounding box center [645, 221] width 8 height 8
checkbox input "true"
click at [636, 244] on label "Operating a Business" at bounding box center [675, 243] width 79 height 12
click at [641, 244] on input "Operating a Business" at bounding box center [645, 241] width 8 height 8
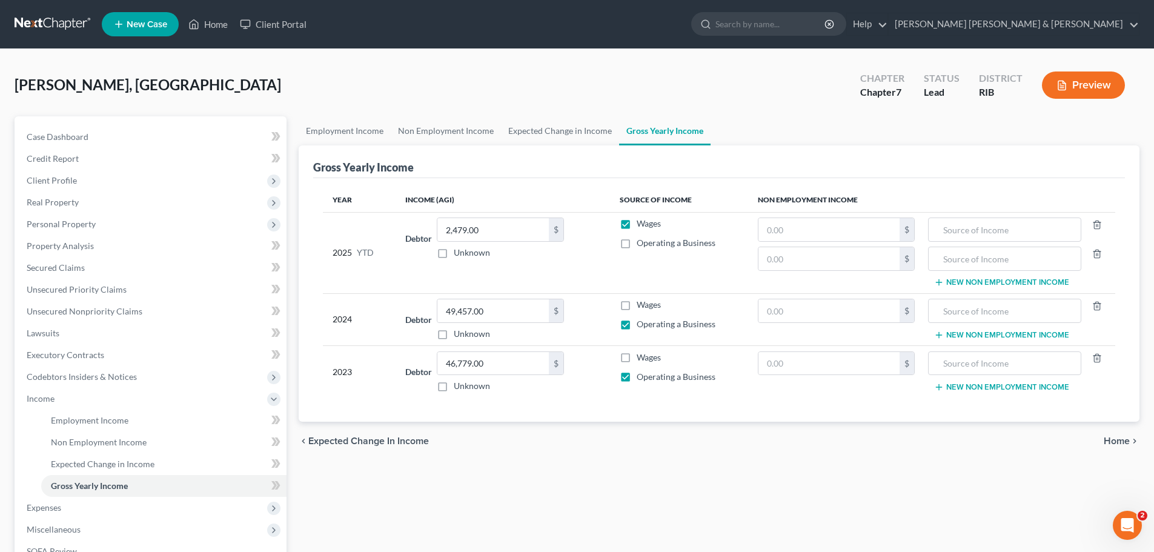
click at [941, 282] on icon "button" at bounding box center [939, 282] width 10 height 10
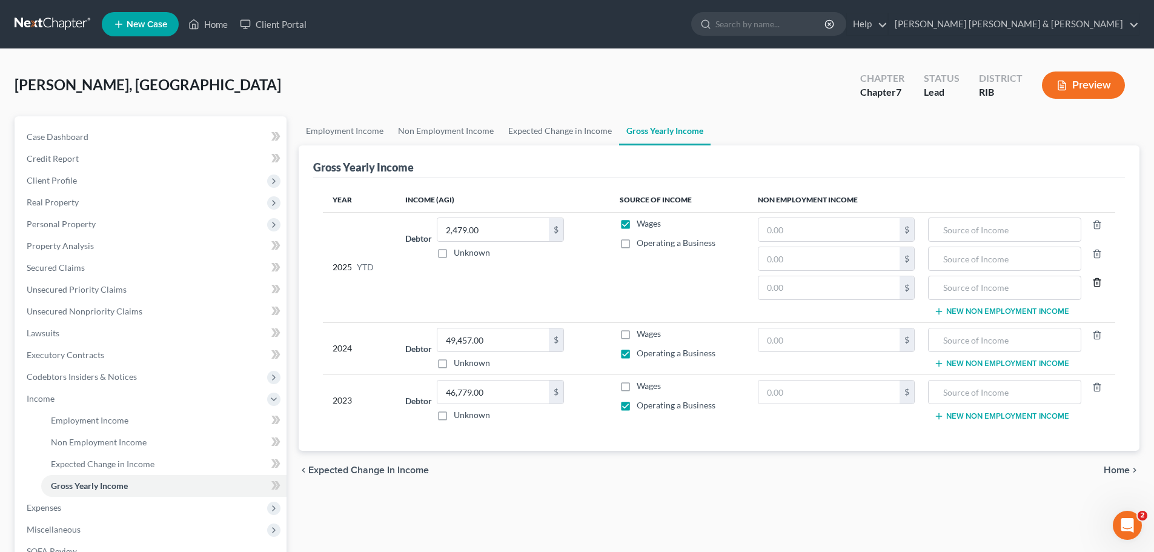
click at [1097, 280] on polyline "button" at bounding box center [1096, 280] width 7 height 0
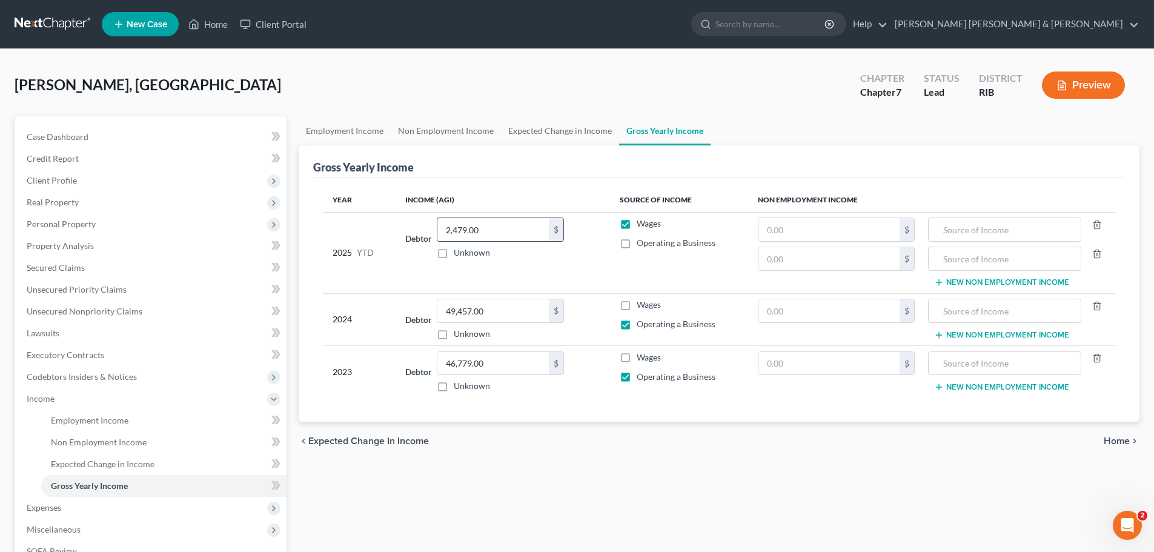
click at [447, 228] on input "2,479.00" at bounding box center [492, 229] width 111 height 23
click at [810, 230] on input "text" at bounding box center [828, 229] width 141 height 23
click at [1014, 231] on input "text" at bounding box center [1003, 229] width 139 height 23
click at [524, 265] on td "Debtor 2,479.00 $ Unknown Balance Undetermined 2,479.00 $ Unknown" at bounding box center [502, 252] width 214 height 81
click at [358, 248] on span "YTD" at bounding box center [365, 252] width 17 height 12
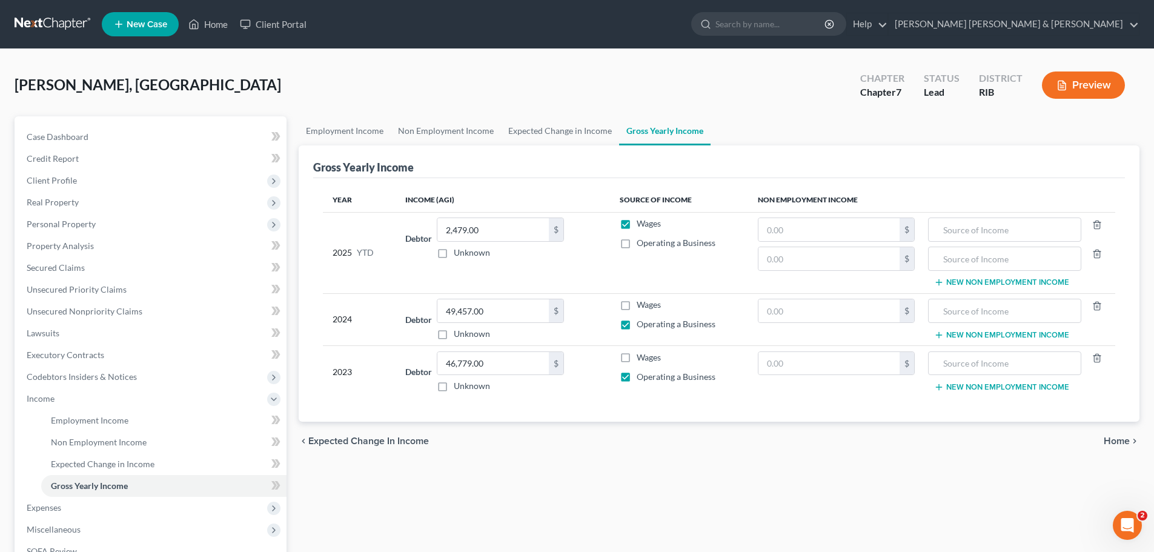
click at [636, 247] on label "Operating a Business" at bounding box center [675, 243] width 79 height 12
click at [641, 245] on input "Operating a Business" at bounding box center [645, 241] width 8 height 8
click at [636, 246] on label "Operating a Business" at bounding box center [675, 243] width 79 height 12
click at [641, 245] on input "Operating a Business" at bounding box center [645, 241] width 8 height 8
checkbox input "false"
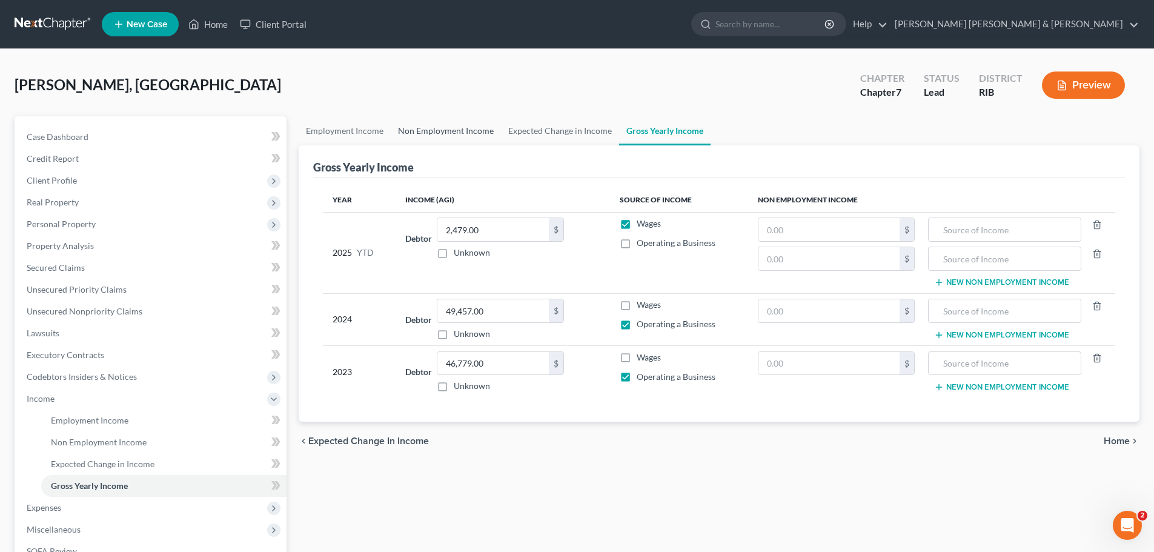
click at [436, 124] on link "Non Employment Income" at bounding box center [446, 130] width 110 height 29
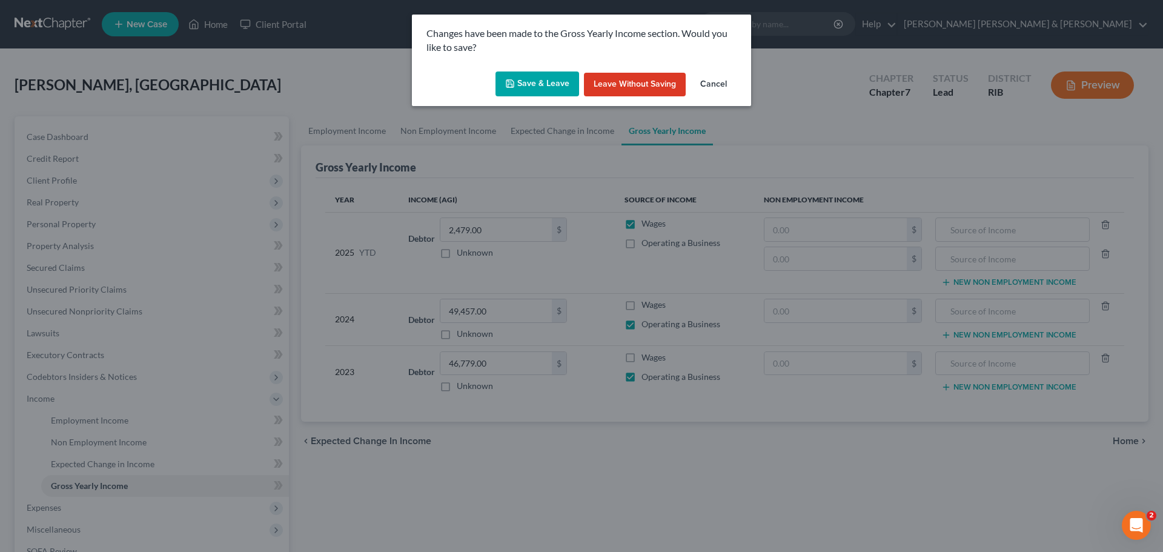
click at [723, 81] on button "Cancel" at bounding box center [713, 85] width 46 height 24
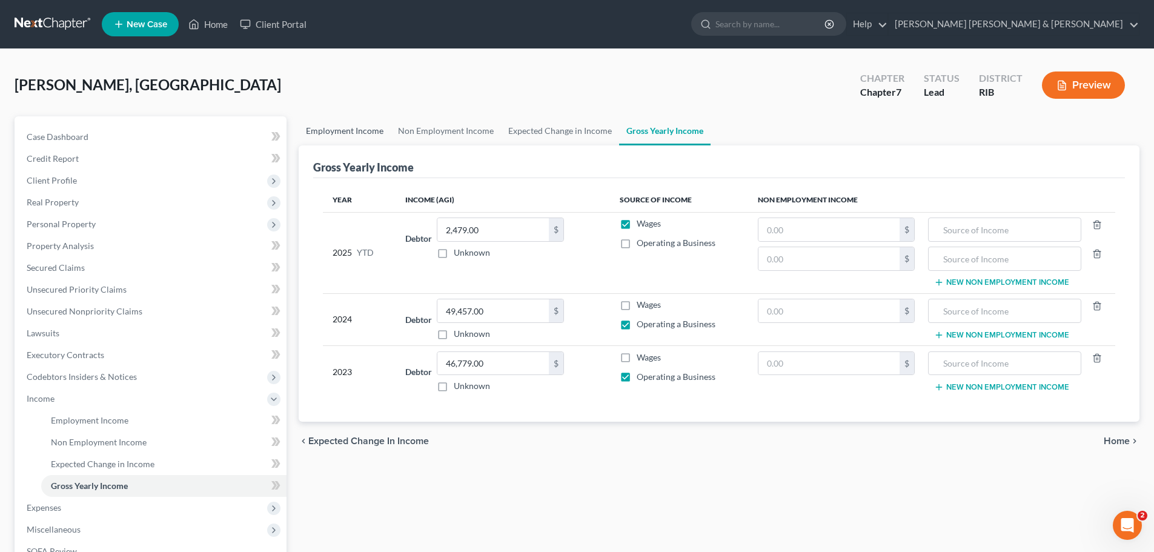
click at [342, 130] on link "Employment Income" at bounding box center [345, 130] width 92 height 29
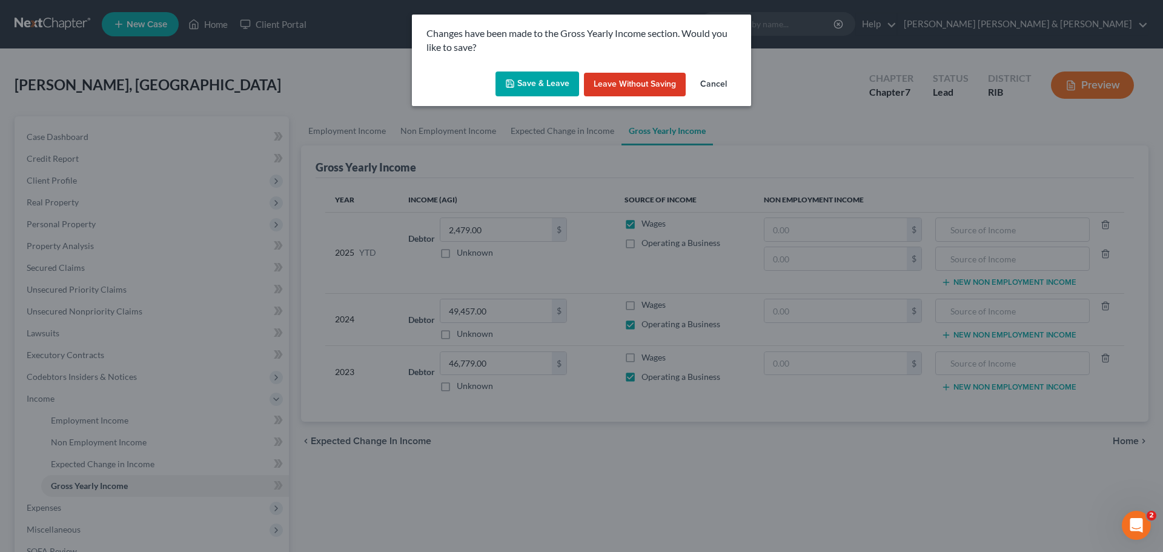
click at [609, 80] on button "Leave without Saving" at bounding box center [635, 85] width 102 height 24
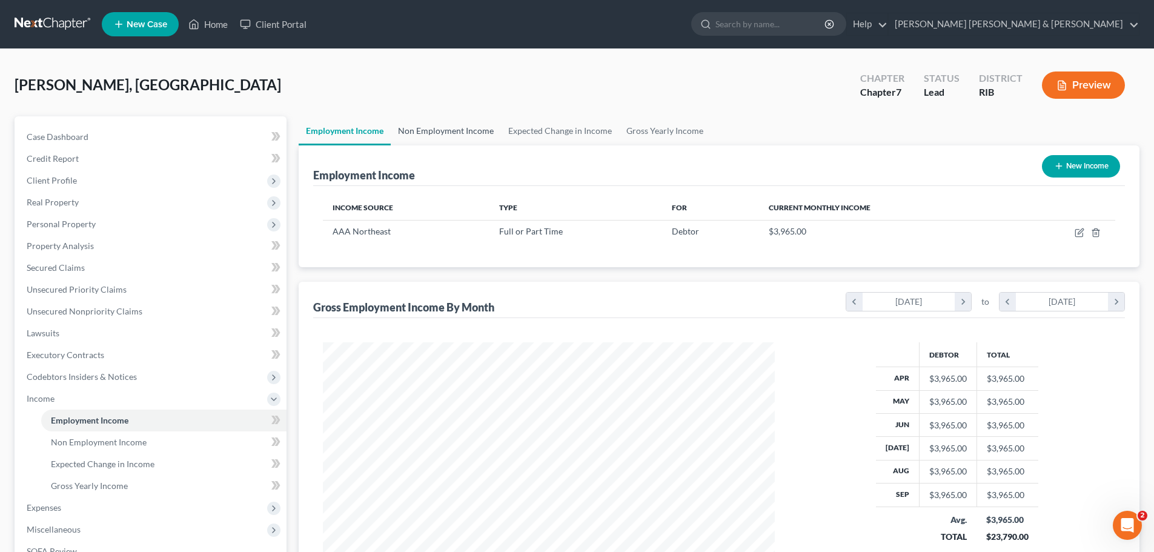
click at [460, 131] on link "Non Employment Income" at bounding box center [446, 130] width 110 height 29
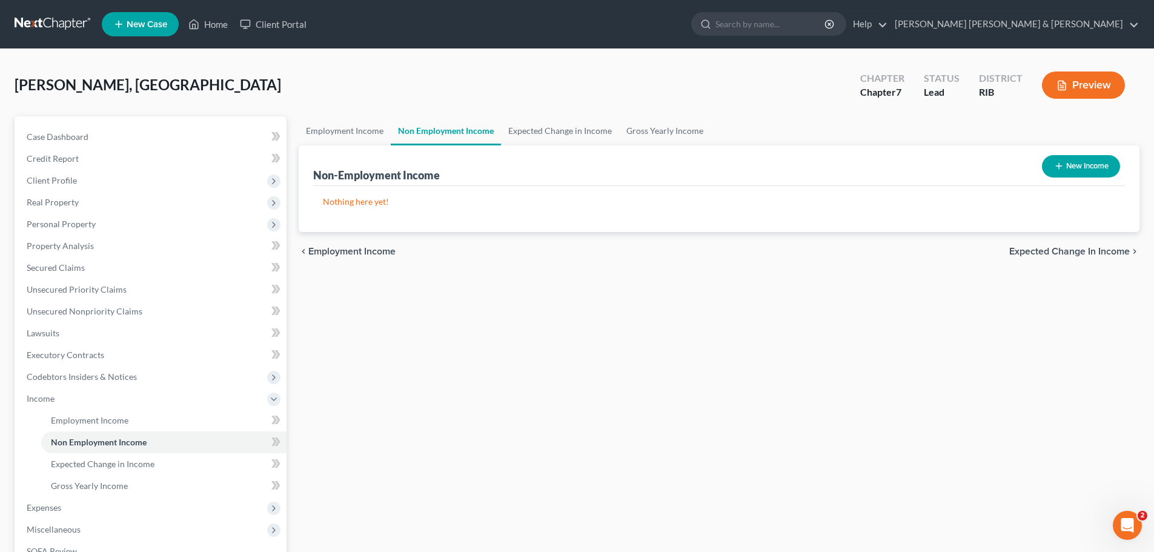
click at [1059, 167] on icon "button" at bounding box center [1059, 166] width 10 height 10
select select "0"
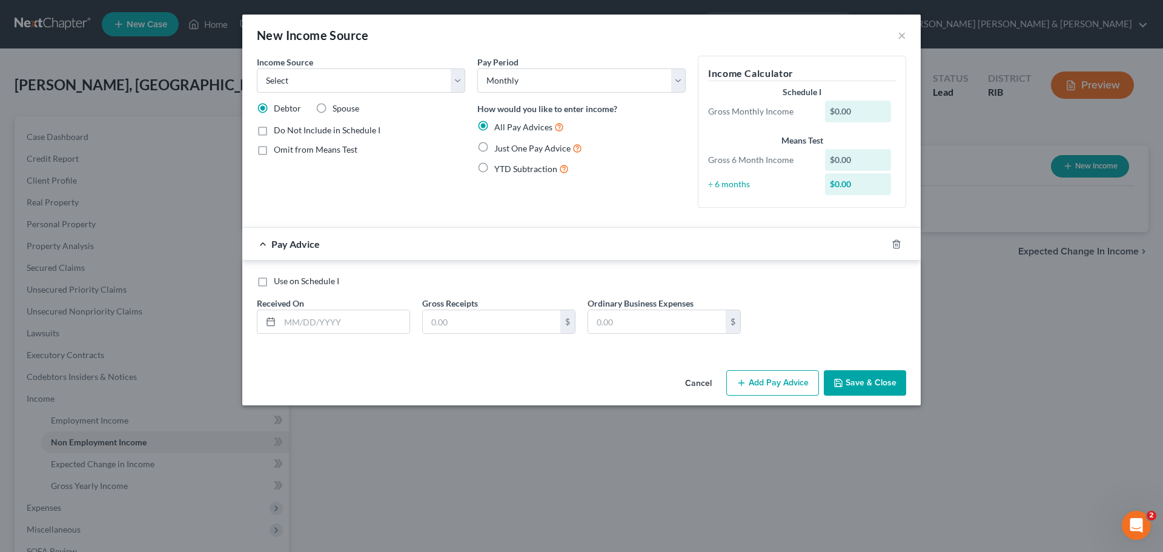
click at [907, 38] on div "New Income Source ×" at bounding box center [581, 35] width 678 height 41
click at [696, 379] on button "Cancel" at bounding box center [698, 383] width 46 height 24
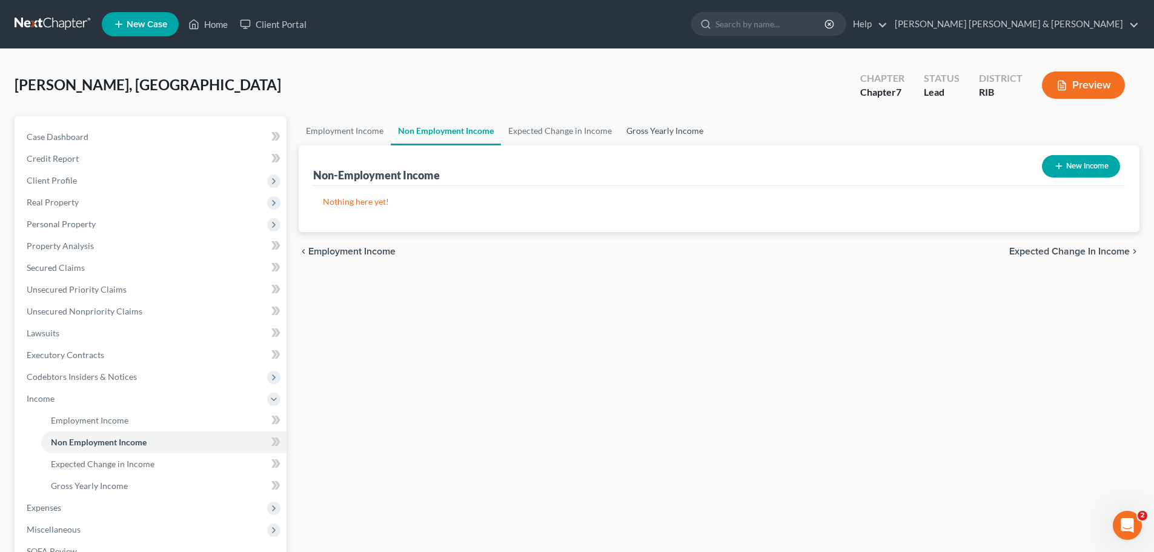
click at [660, 125] on link "Gross Yearly Income" at bounding box center [664, 130] width 91 height 29
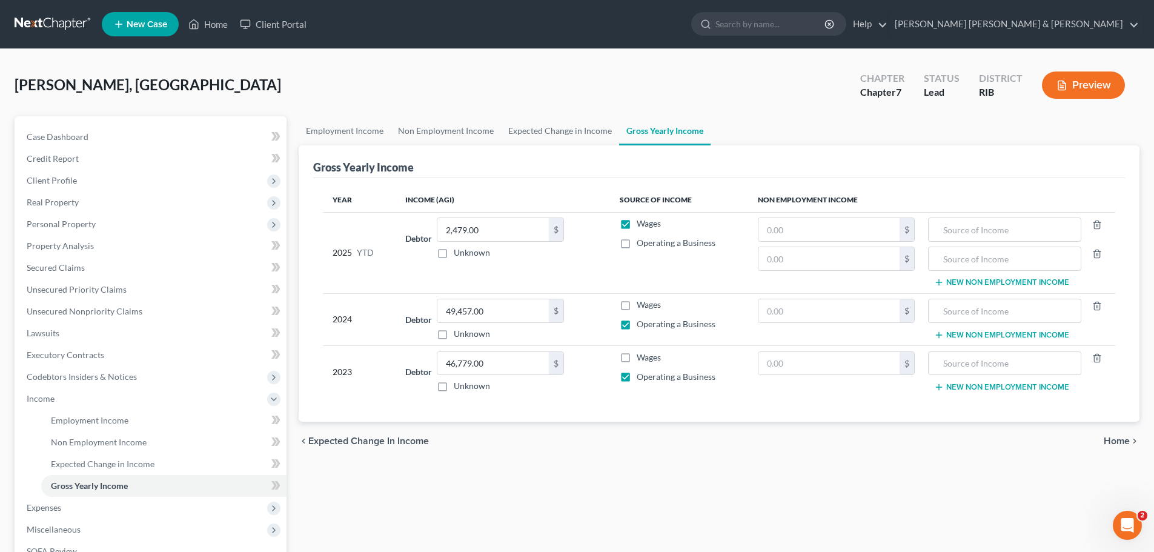
click at [636, 247] on label "Operating a Business" at bounding box center [675, 243] width 79 height 12
click at [641, 245] on input "Operating a Business" at bounding box center [645, 241] width 8 height 8
checkbox input "true"
click at [830, 285] on td "$ $" at bounding box center [836, 252] width 176 height 81
click at [517, 311] on input "49,457.00" at bounding box center [492, 310] width 111 height 23
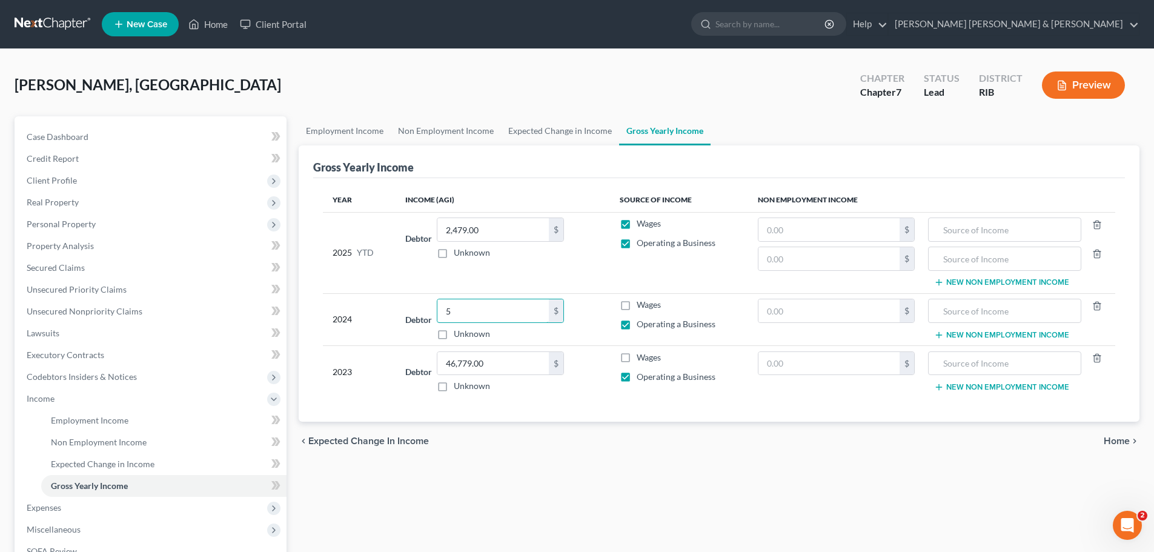
type input "49,457.00"
click at [549, 274] on td "Debtor 2,479.00 $ Unknown Balance Undetermined 2,479.00 $ Unknown" at bounding box center [502, 252] width 214 height 81
click at [515, 234] on input "2,479.00" at bounding box center [492, 229] width 111 height 23
drag, startPoint x: 537, startPoint y: 262, endPoint x: 621, endPoint y: 249, distance: 85.7
click at [541, 262] on td "Debtor 4,500.00 $ Unknown Balance Undetermined 4,500 $ Unknown" at bounding box center [502, 252] width 214 height 81
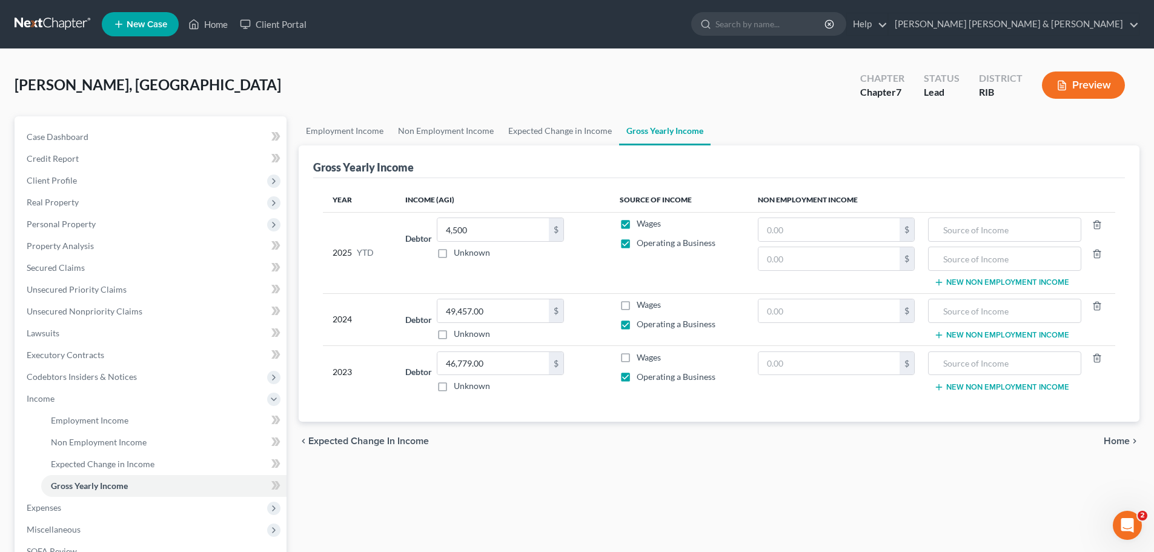
click at [589, 260] on td "Debtor 4,500.00 $ Unknown Balance Undetermined 4,500 $ Unknown" at bounding box center [502, 252] width 214 height 81
click at [504, 226] on input "4,500" at bounding box center [492, 229] width 111 height 23
click at [562, 272] on td "Debtor 4,500.00 $ Unknown Balance Undetermined 4,500 $ Unknown" at bounding box center [502, 252] width 214 height 81
click at [446, 230] on input "4,500" at bounding box center [492, 229] width 111 height 23
type input "34,500"
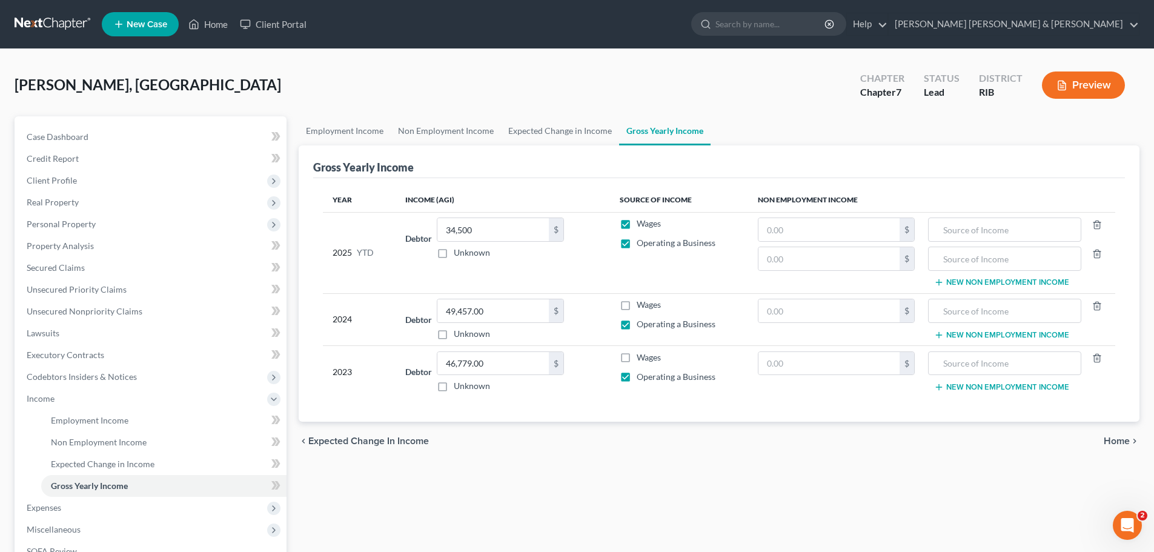
click at [580, 260] on td "Debtor 34,500.00 $ Unknown Balance Undetermined 34,500 $ Unknown" at bounding box center [502, 252] width 214 height 81
click at [1095, 253] on line "button" at bounding box center [1095, 254] width 0 height 2
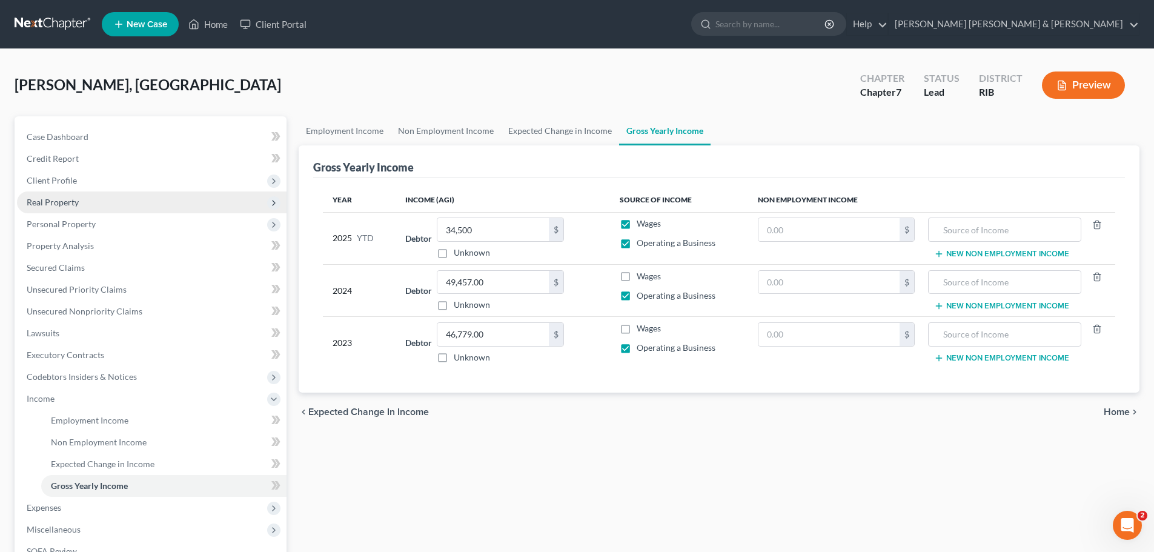
click at [84, 207] on span "Real Property" at bounding box center [151, 202] width 269 height 22
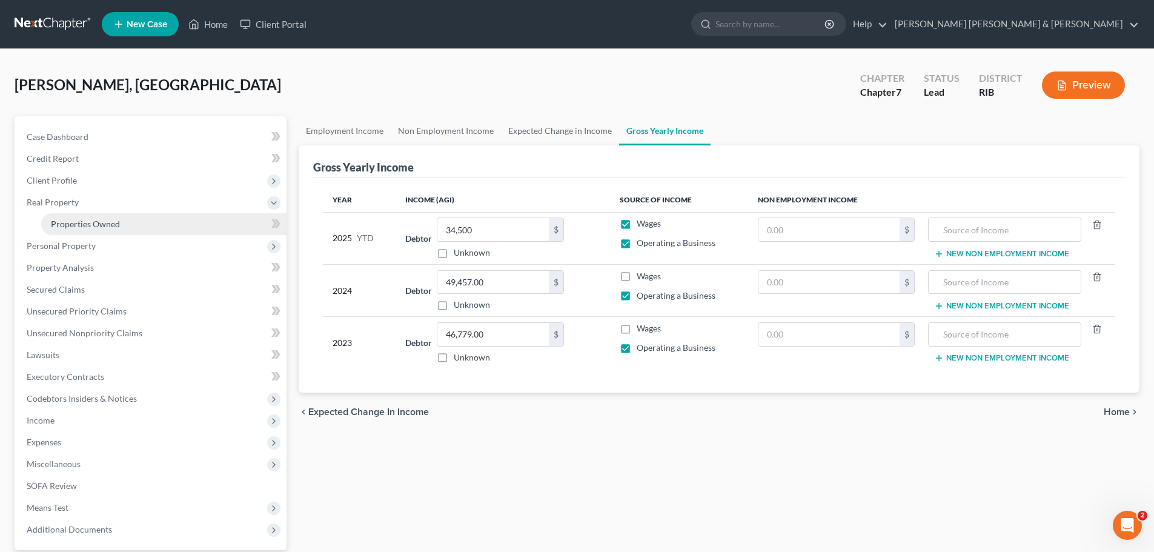
click at [81, 223] on span "Properties Owned" at bounding box center [85, 224] width 69 height 10
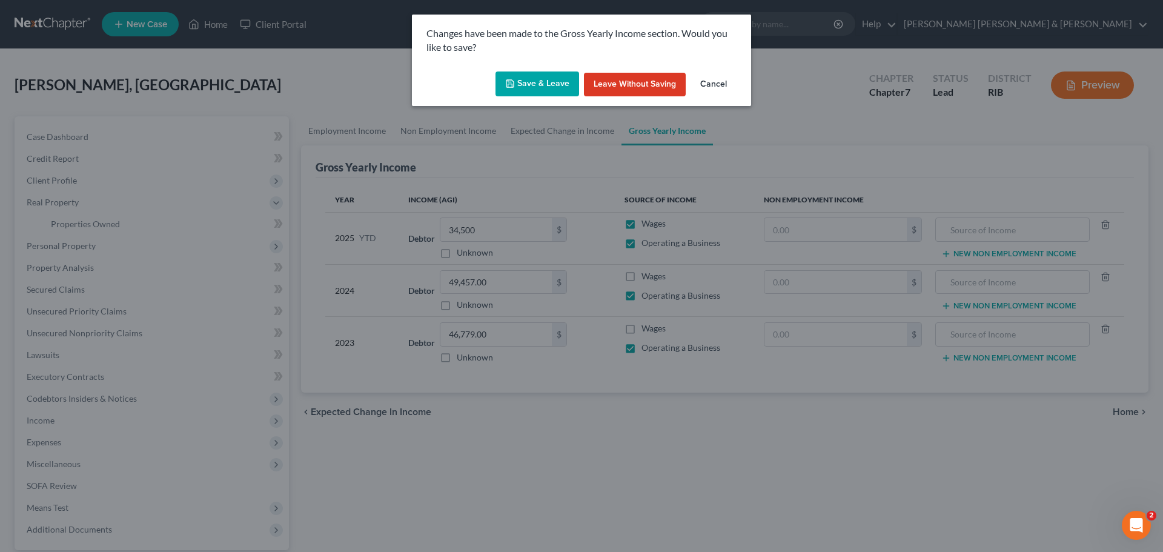
click at [723, 83] on button "Cancel" at bounding box center [713, 85] width 46 height 24
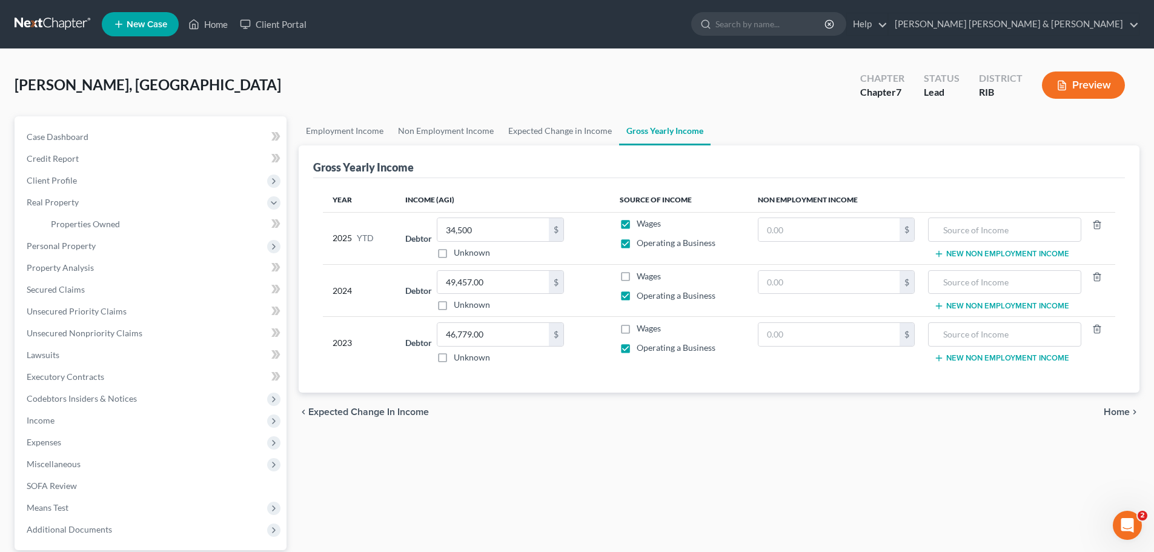
click at [590, 446] on div "Employment Income Non Employment Income Expected Change in Income Gross Yearly …" at bounding box center [718, 367] width 853 height 503
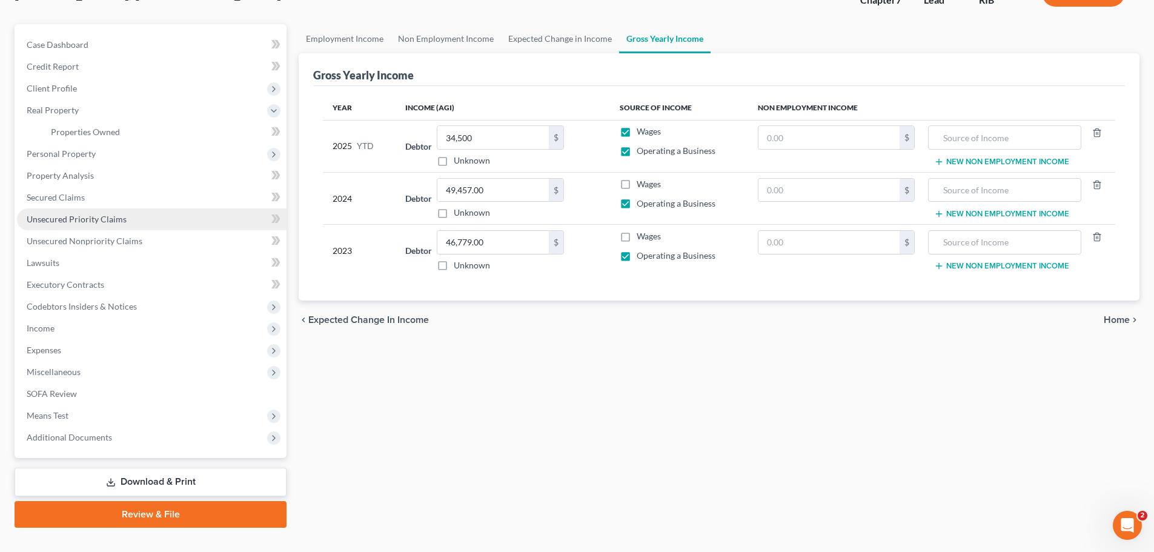
scroll to position [114, 0]
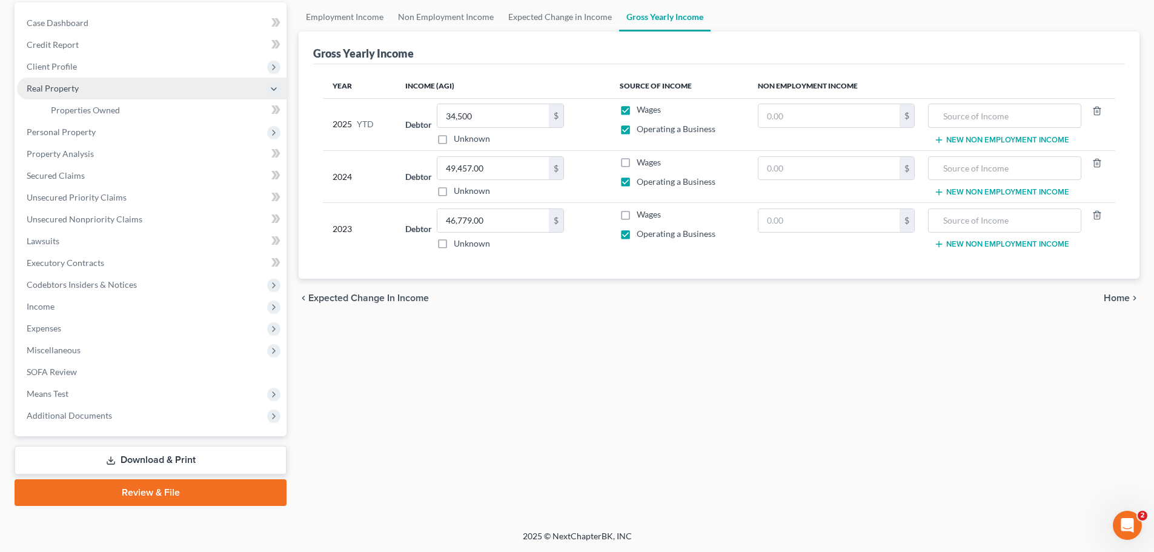
click at [61, 90] on span "Real Property" at bounding box center [53, 88] width 52 height 10
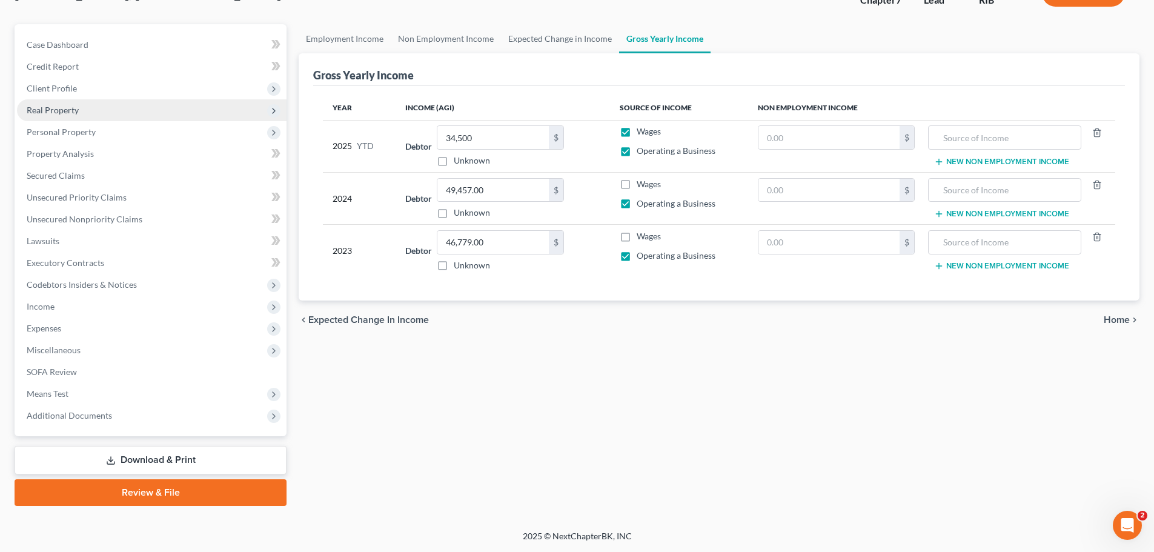
scroll to position [92, 0]
click at [67, 110] on span "Real Property" at bounding box center [53, 110] width 52 height 10
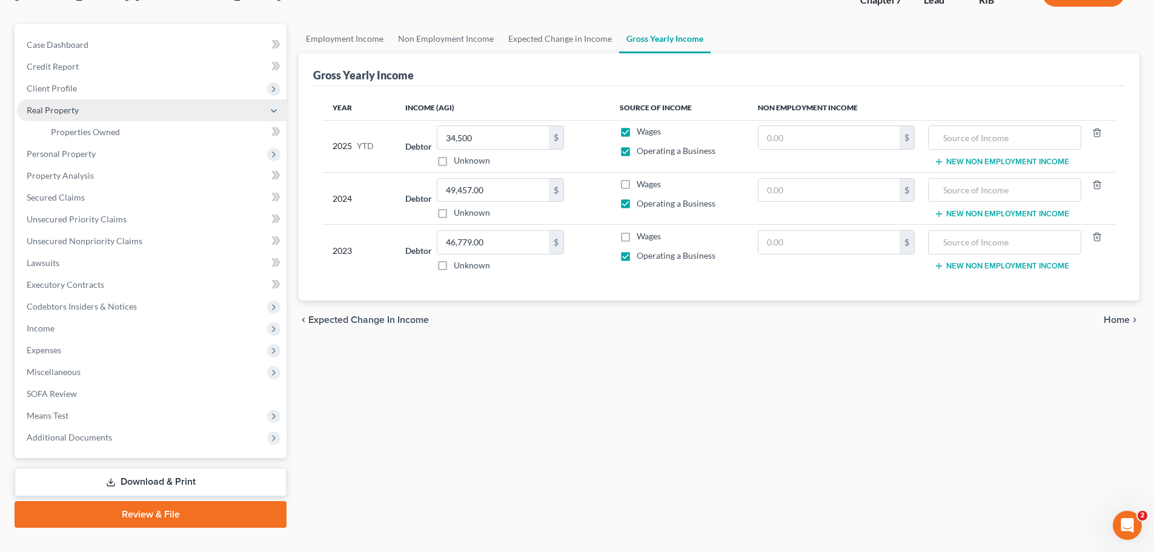
scroll to position [114, 0]
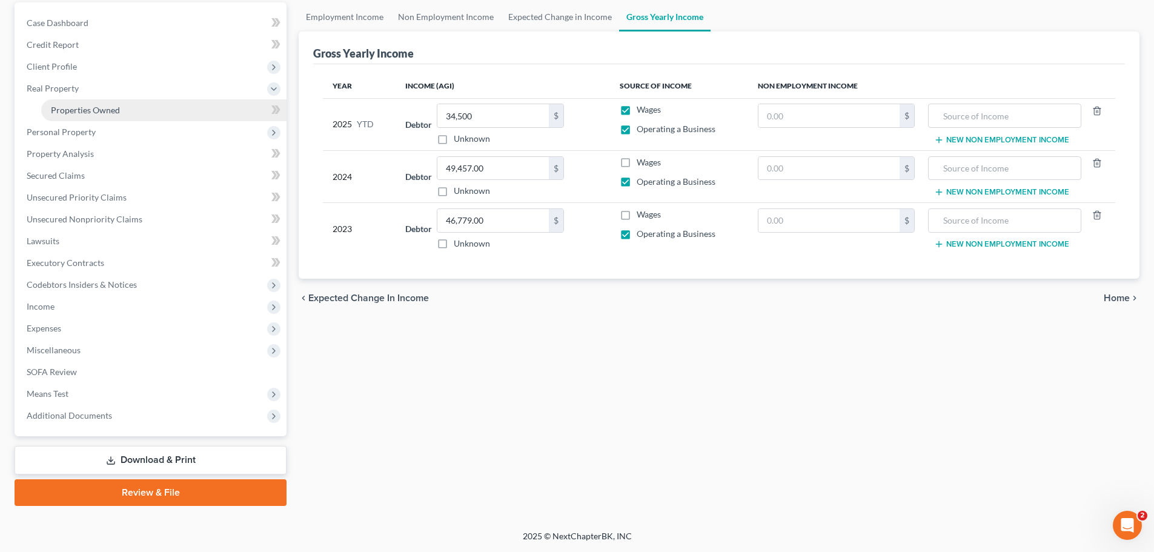
click at [87, 114] on span "Properties Owned" at bounding box center [85, 110] width 69 height 10
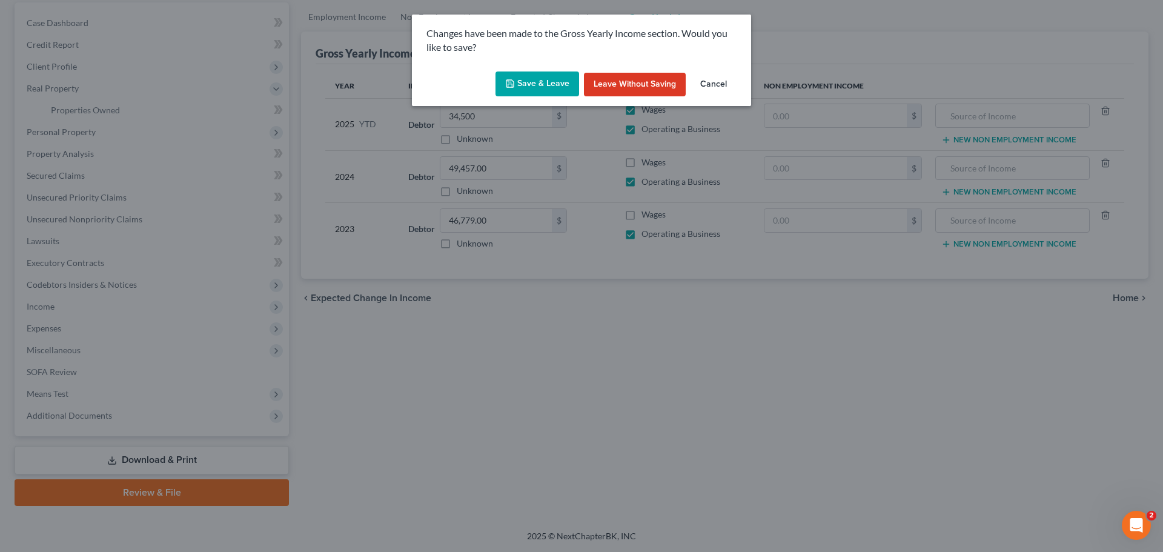
click at [557, 86] on button "Save & Leave" at bounding box center [537, 83] width 84 height 25
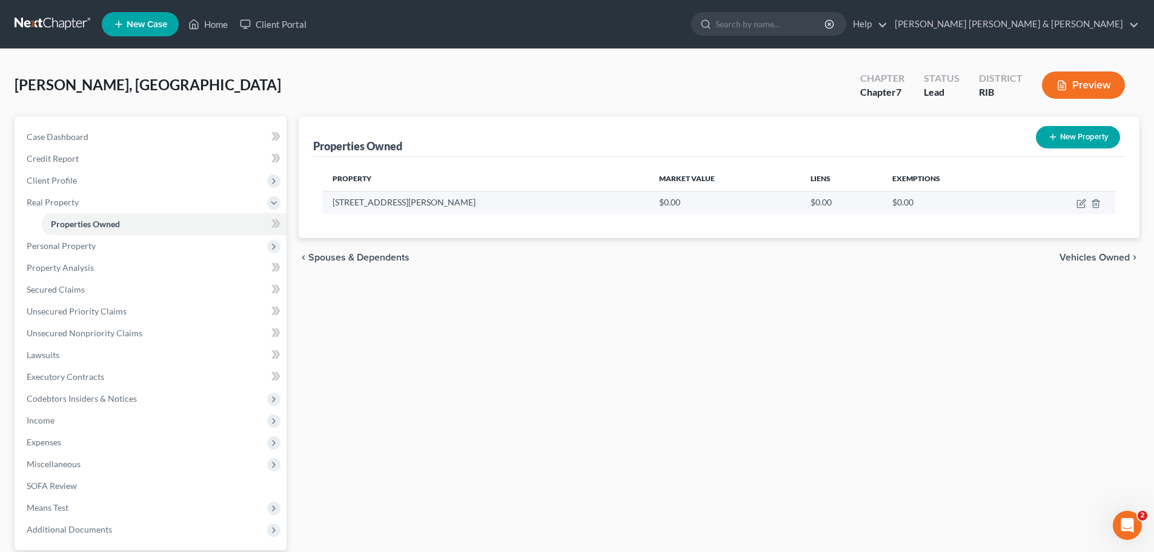
click at [405, 204] on td "[STREET_ADDRESS][PERSON_NAME]" at bounding box center [486, 202] width 326 height 23
click at [1083, 200] on icon "button" at bounding box center [1081, 204] width 10 height 10
select select "41"
select select "2"
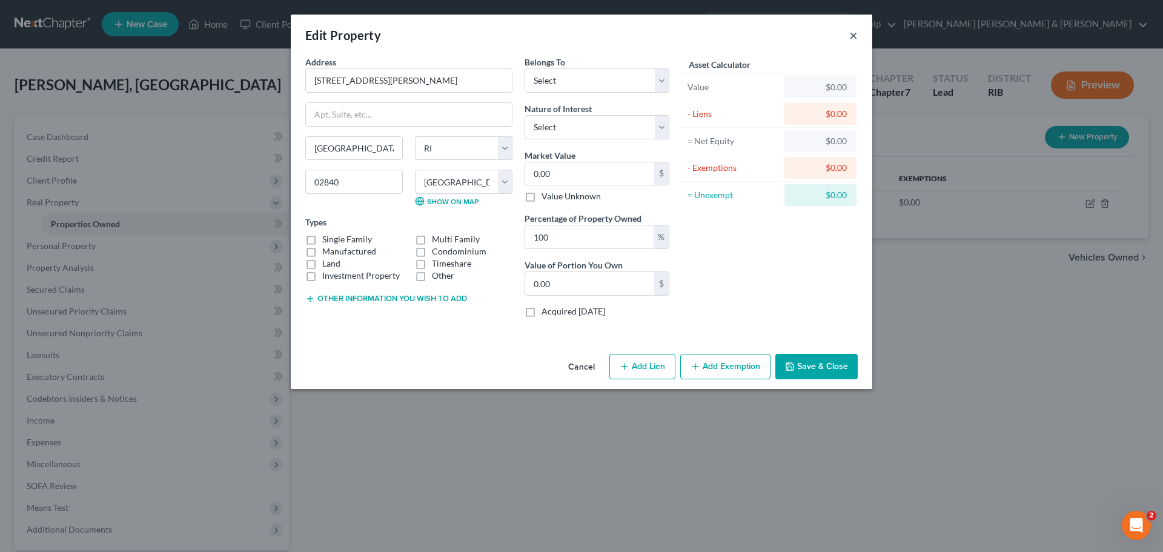
click at [852, 36] on button "×" at bounding box center [853, 35] width 8 height 15
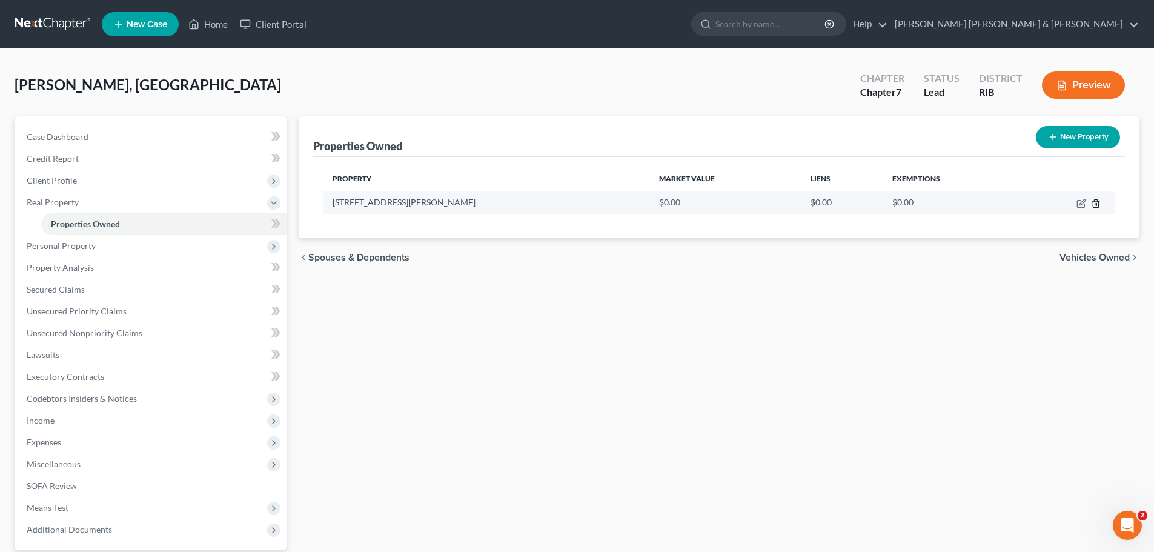
click at [1098, 202] on icon "button" at bounding box center [1094, 203] width 5 height 8
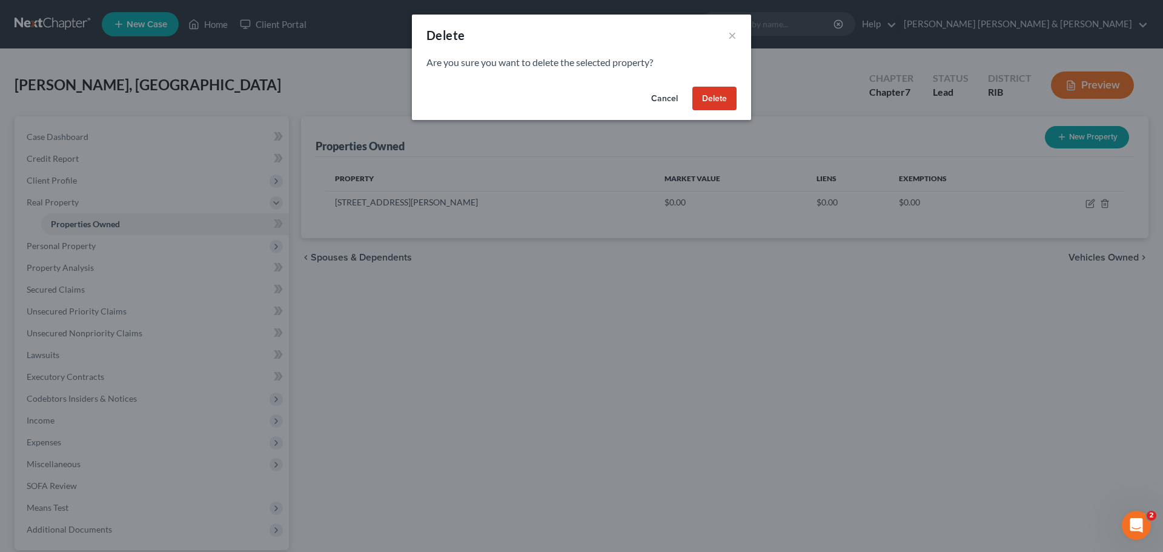
click at [710, 94] on button "Delete" at bounding box center [714, 99] width 44 height 24
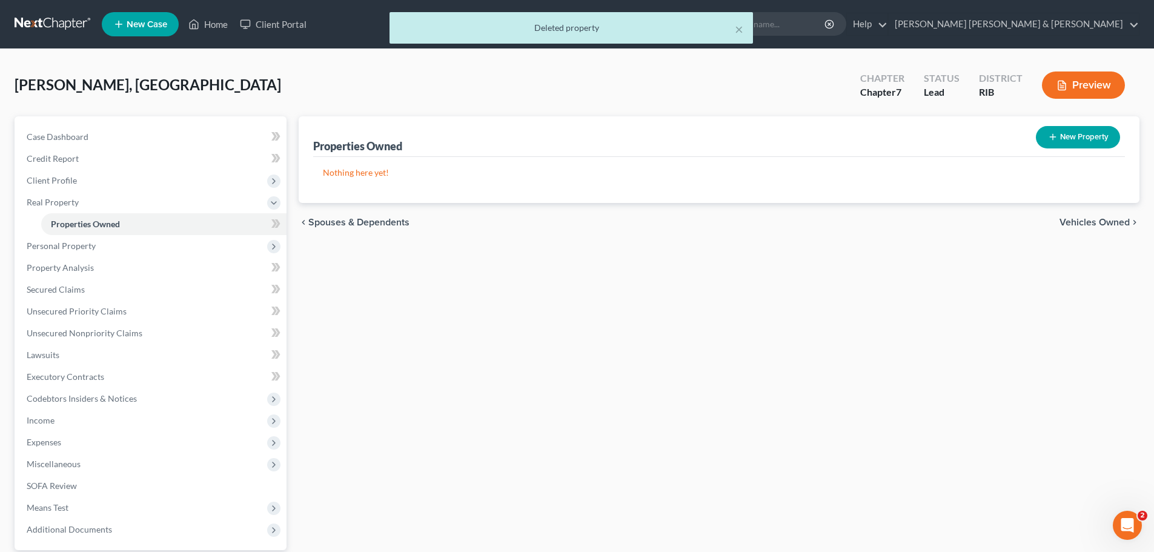
click at [586, 354] on div "Properties Owned New Property Nothing here yet! Property Market Value Liens Exe…" at bounding box center [718, 367] width 853 height 503
